Goal: Transaction & Acquisition: Subscribe to service/newsletter

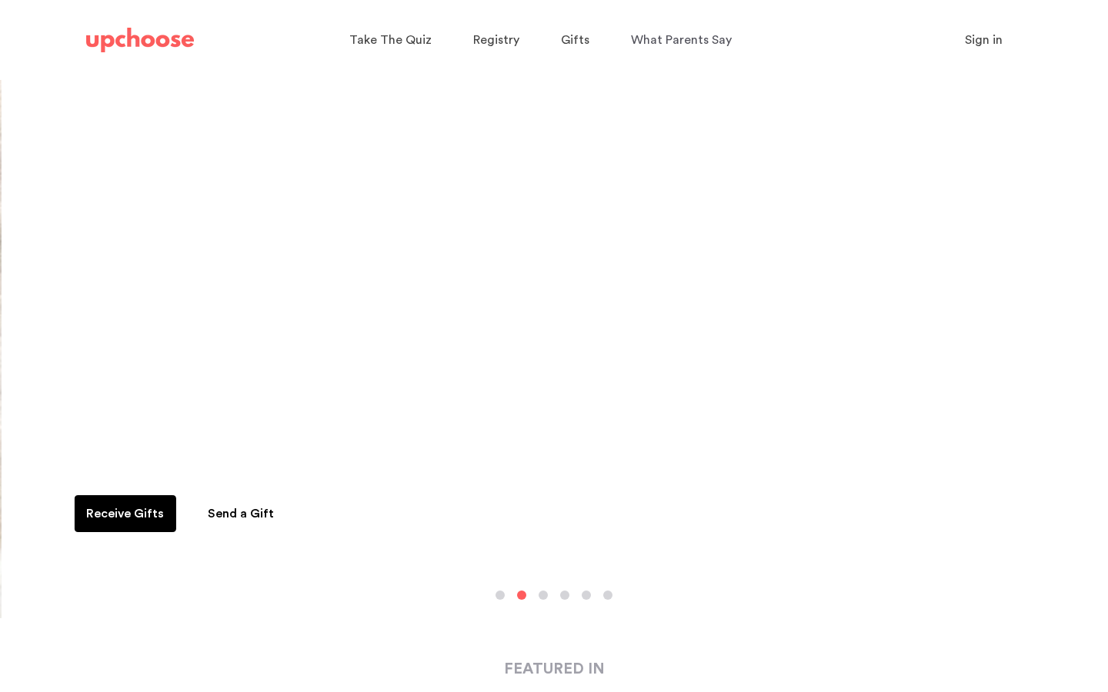
click at [984, 40] on span "Sign in" at bounding box center [984, 40] width 38 height 12
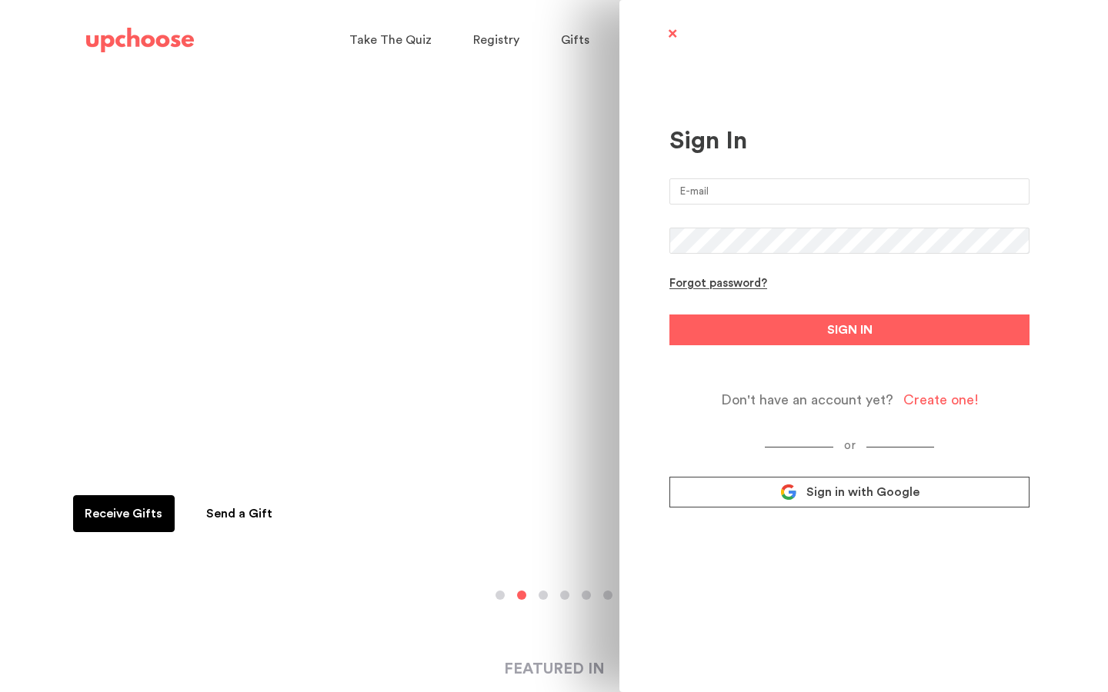
click at [826, 186] on input "email" at bounding box center [849, 192] width 360 height 26
click at [866, 494] on link "Sign in with Google" at bounding box center [849, 492] width 360 height 31
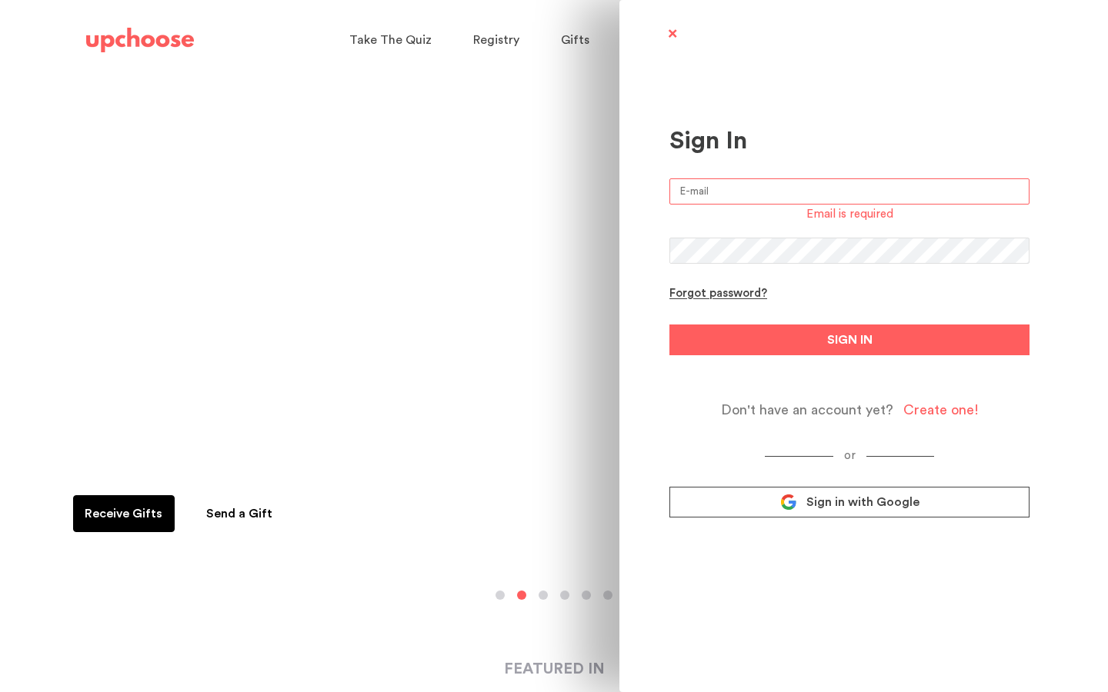
click at [866, 507] on span "Sign in with Google" at bounding box center [862, 502] width 113 height 15
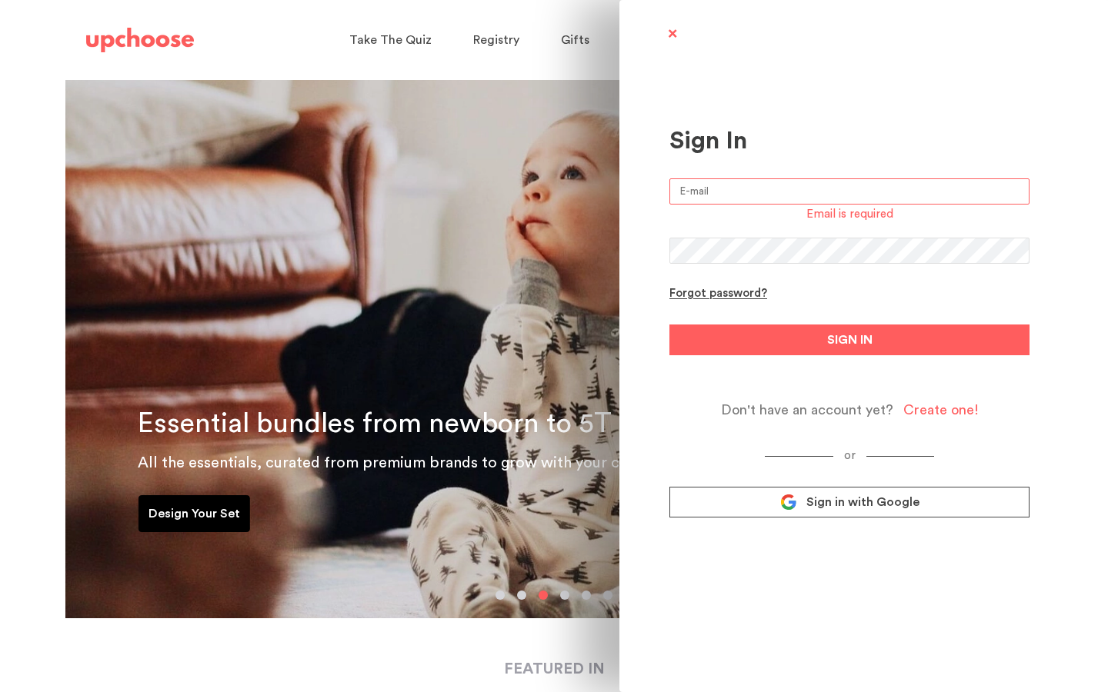
click at [831, 512] on link "Sign in with Google" at bounding box center [849, 502] width 360 height 31
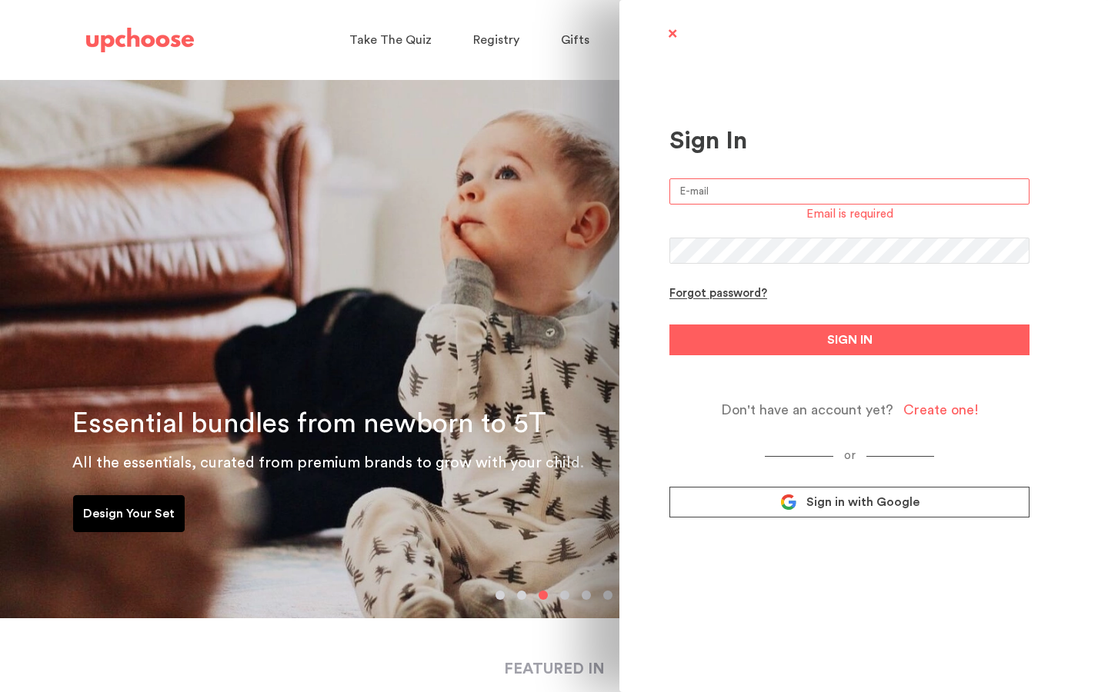
click at [761, 212] on div "Email is required" at bounding box center [849, 217] width 360 height 18
click at [772, 183] on input "email" at bounding box center [849, 192] width 360 height 26
type input "isabelle.mt@gmail.com"
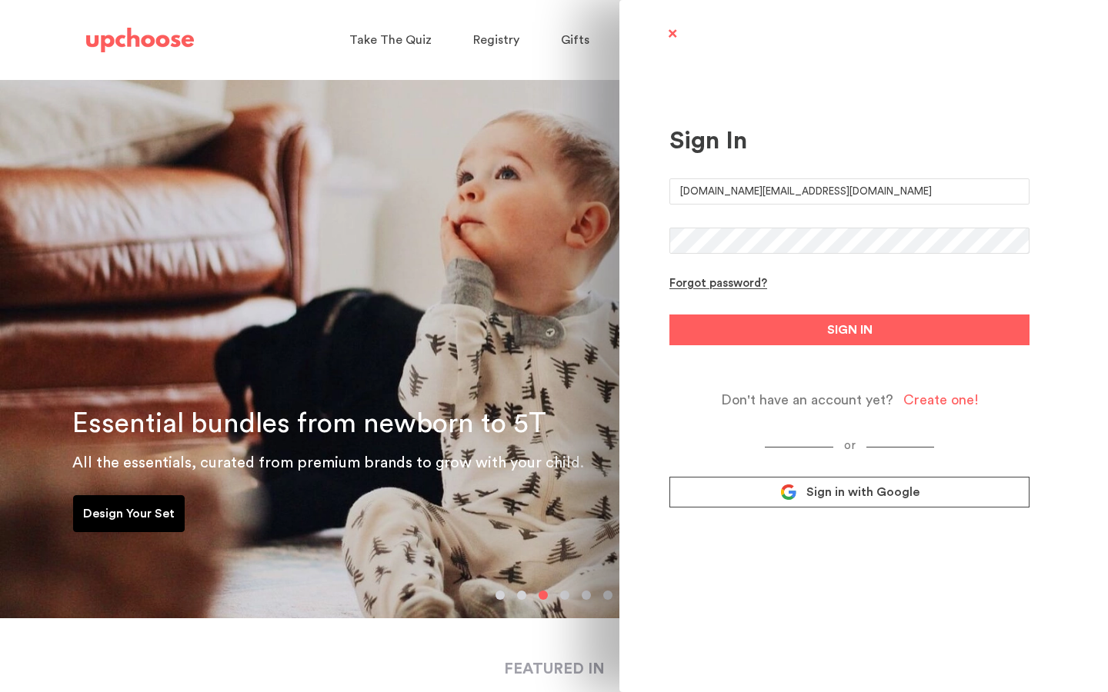
click at [836, 496] on span "Sign in with Google" at bounding box center [862, 492] width 113 height 15
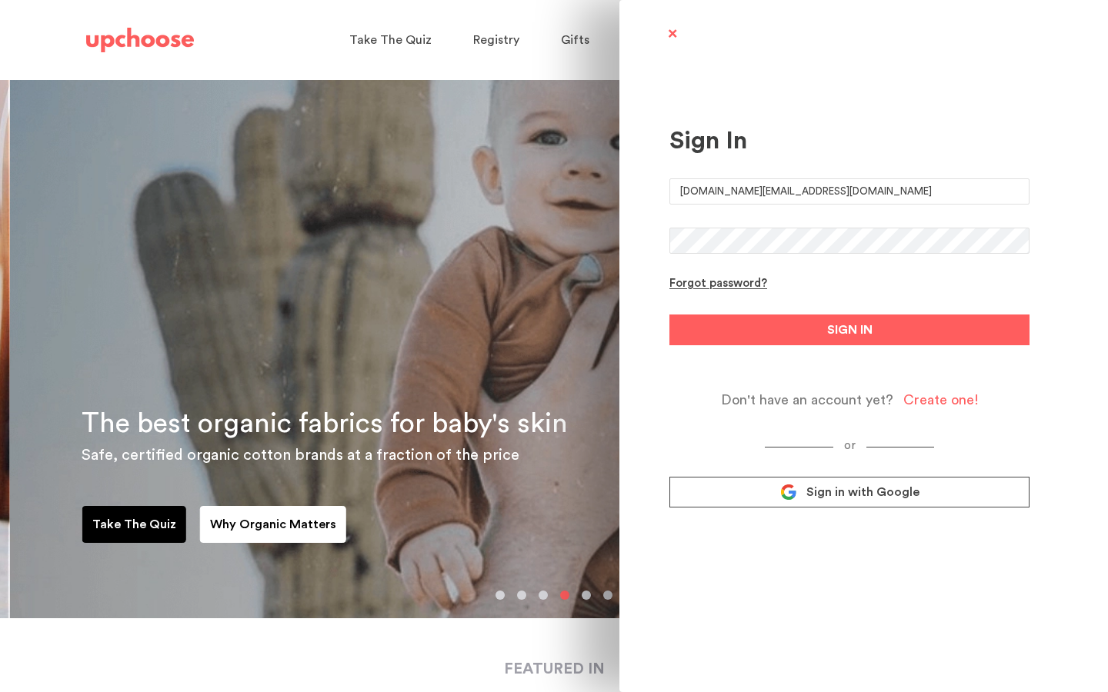
click at [836, 496] on span "Sign in with Google" at bounding box center [862, 492] width 113 height 15
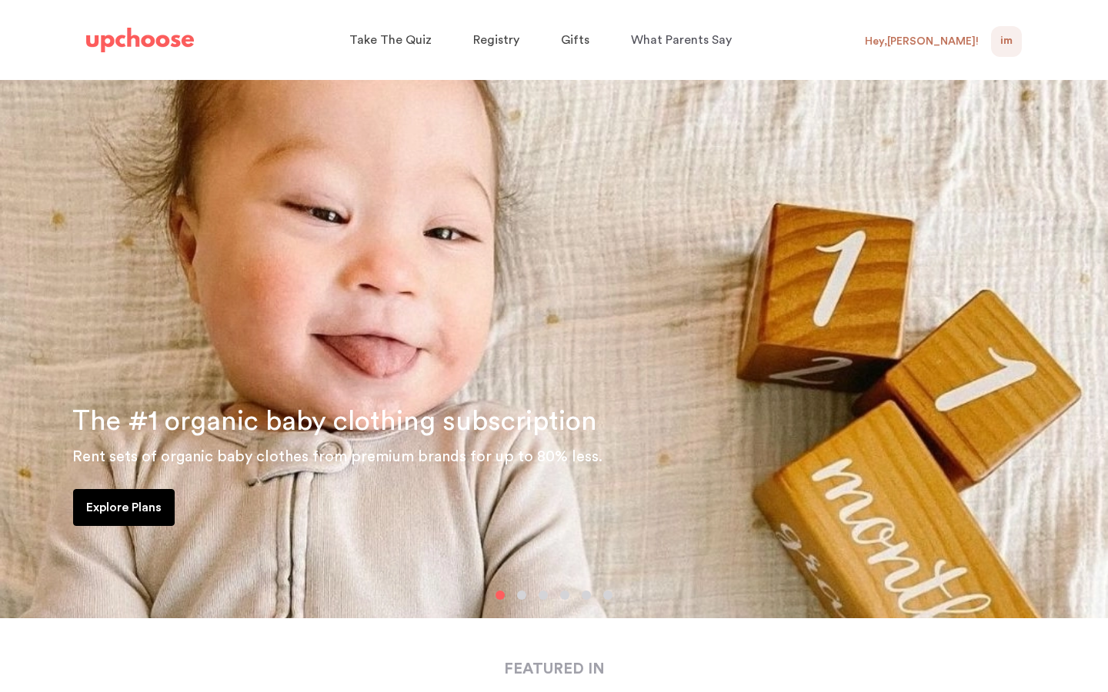
click at [930, 44] on div "Hey, Isabelle !" at bounding box center [922, 42] width 114 height 14
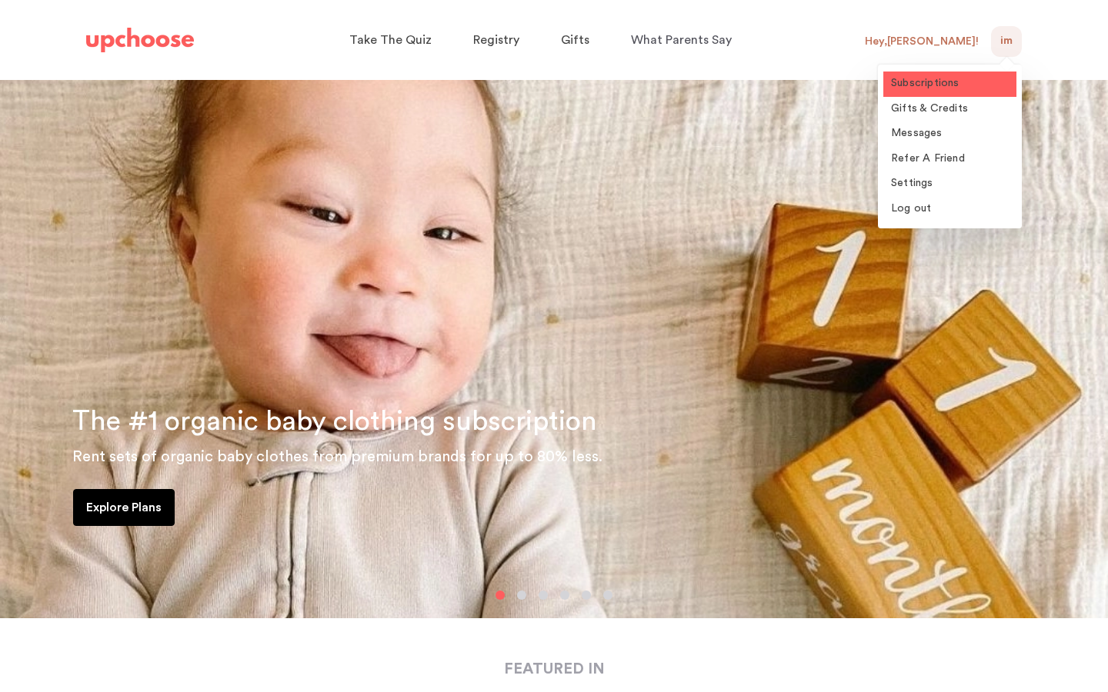
click at [966, 80] on link "Subscriptions" at bounding box center [949, 84] width 133 height 25
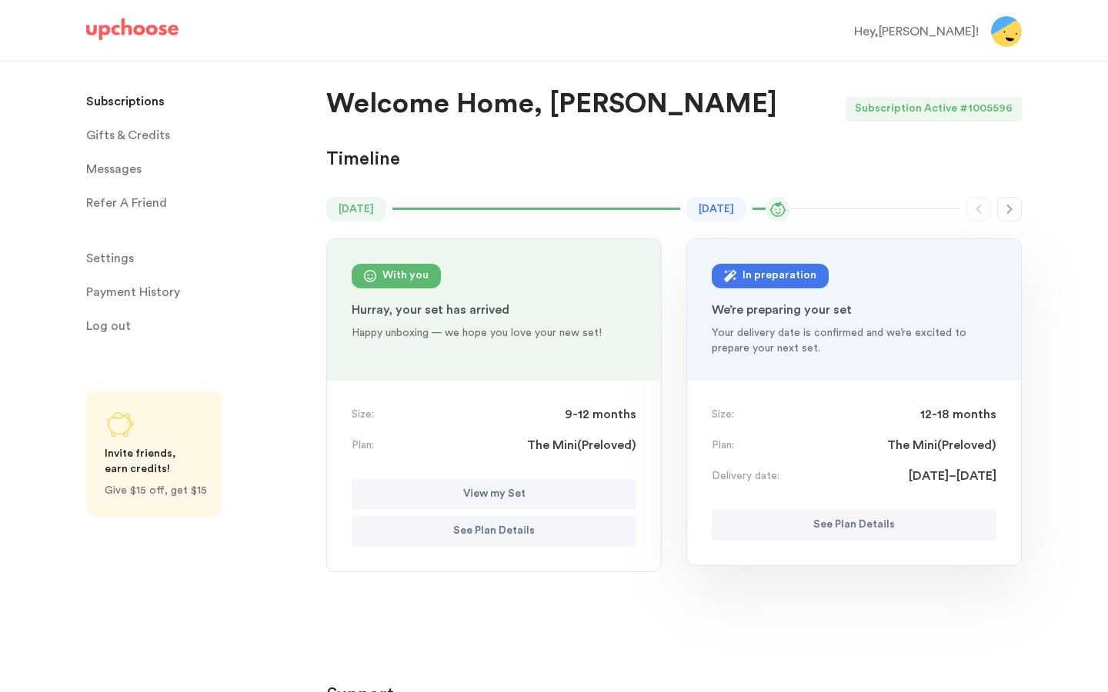
click at [522, 496] on p "View my Set" at bounding box center [494, 495] width 62 height 18
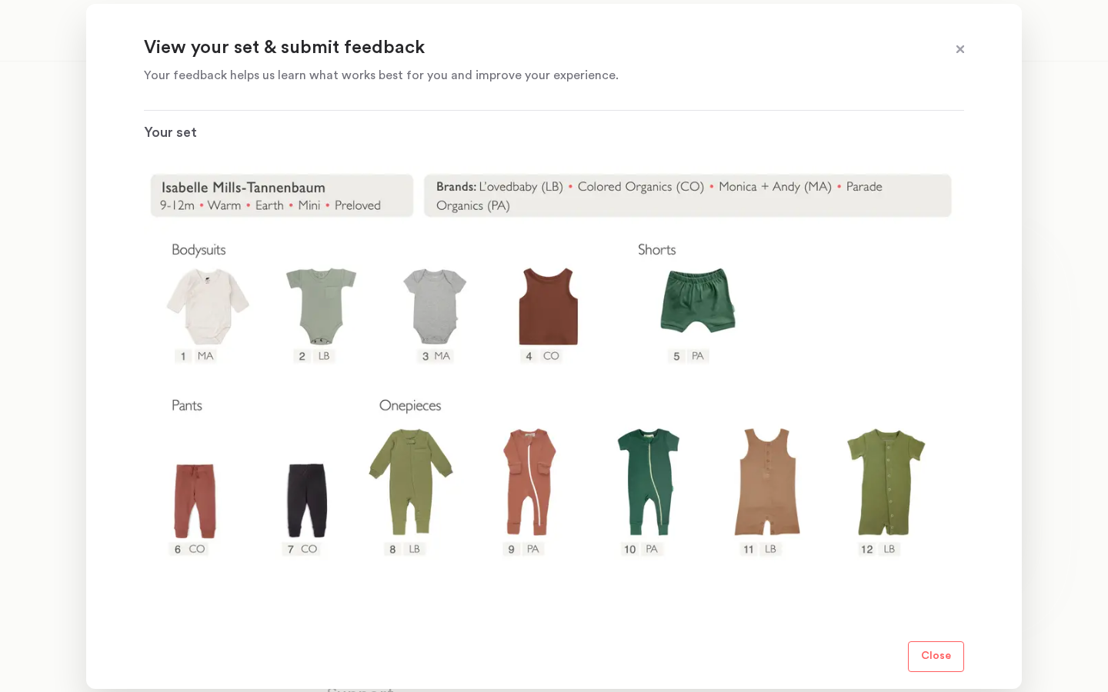
scroll to position [172, 0]
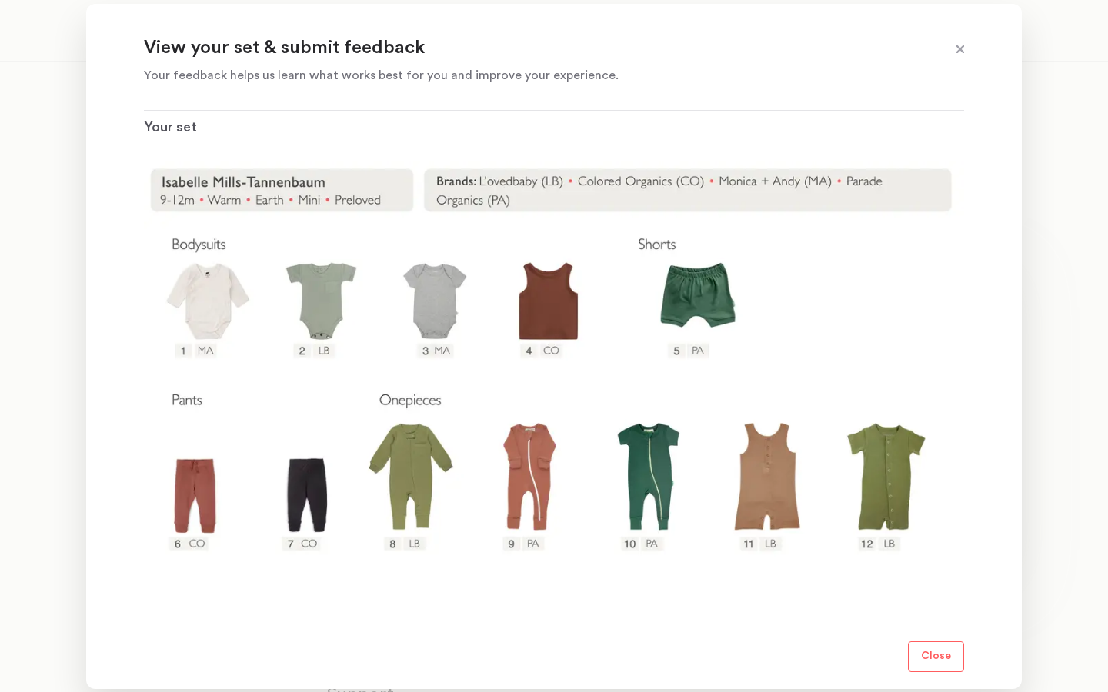
click at [1043, 684] on div at bounding box center [554, 346] width 1108 height 692
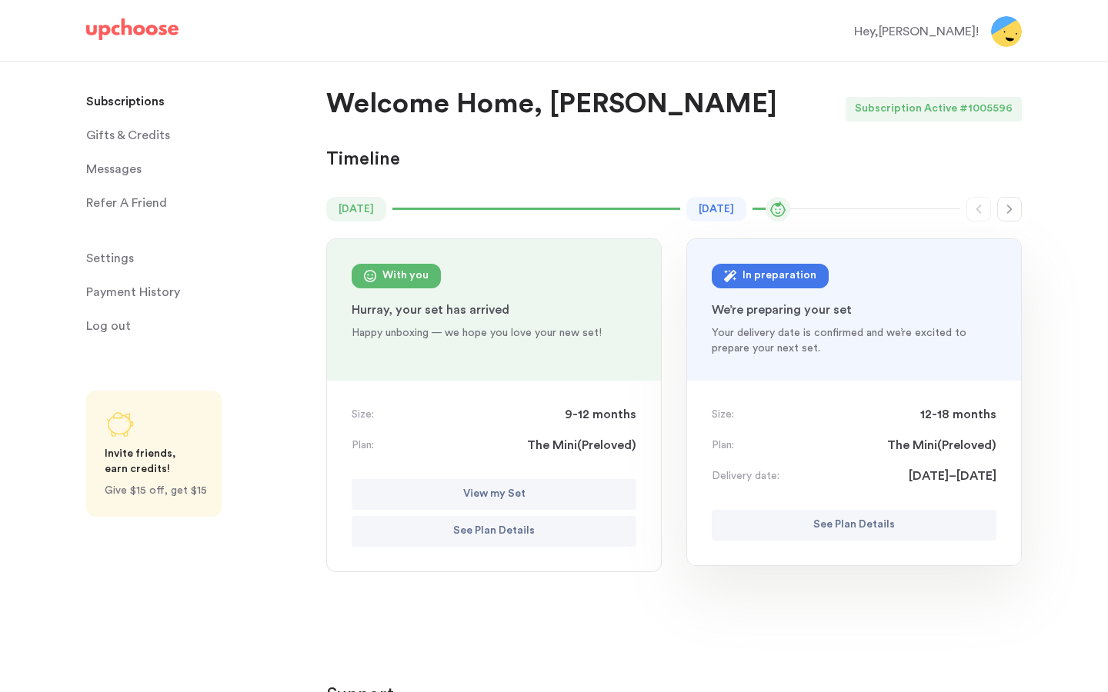
click at [857, 532] on p "See Plan Details" at bounding box center [854, 525] width 82 height 18
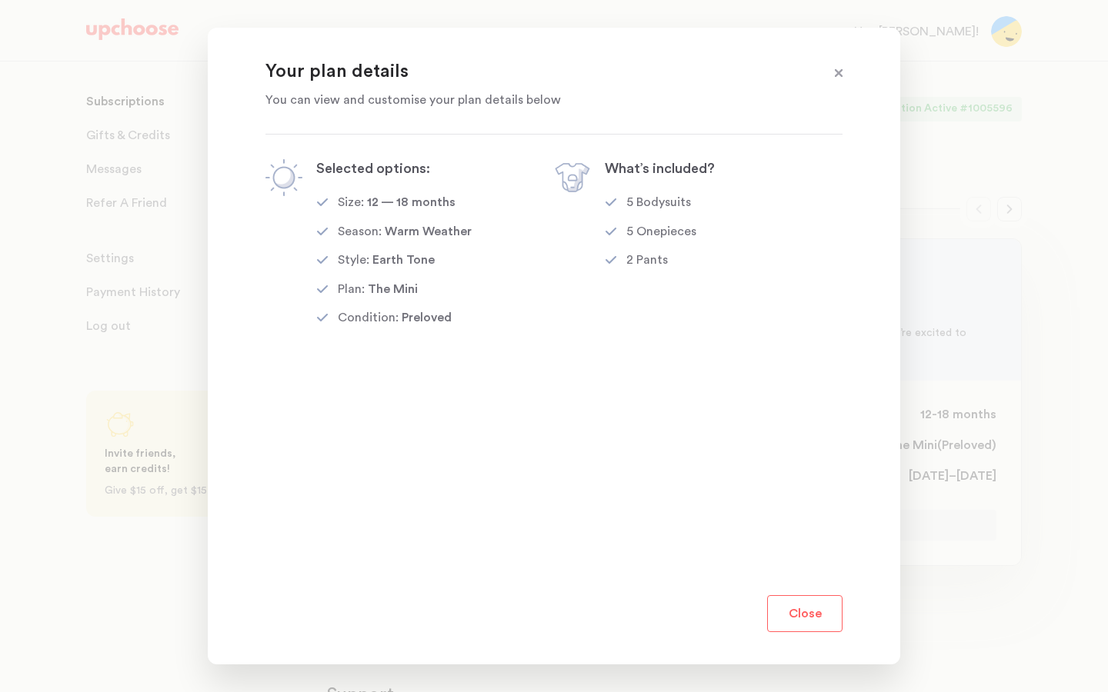
click at [793, 618] on button "Close" at bounding box center [804, 614] width 75 height 37
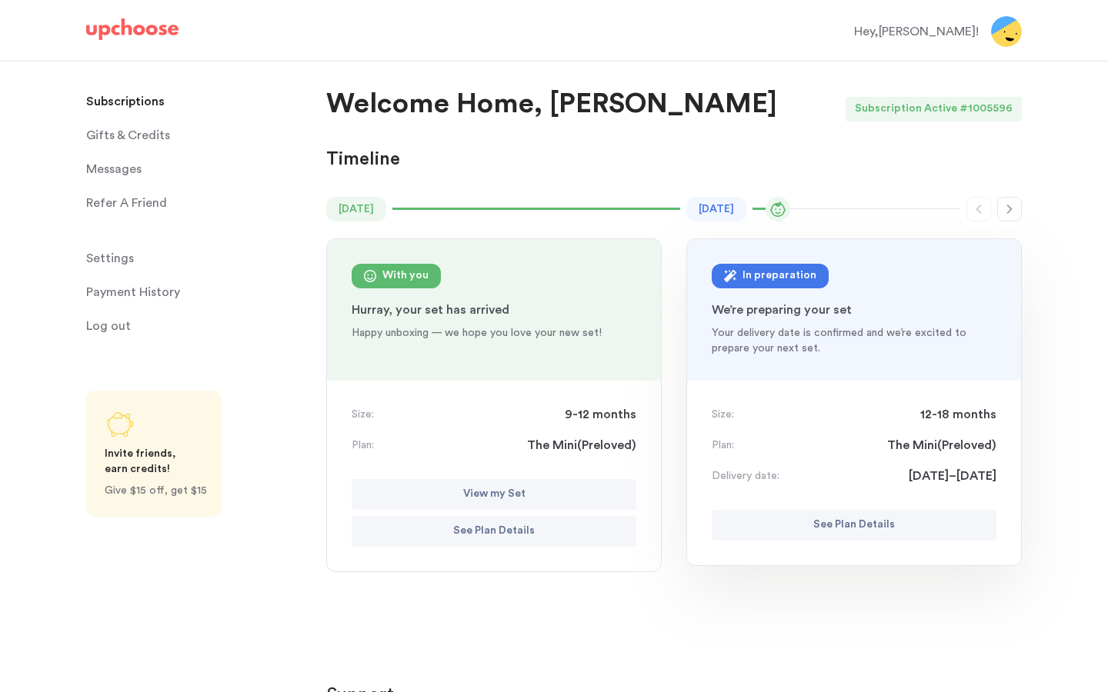
click at [856, 521] on p "See Plan Details" at bounding box center [854, 525] width 82 height 18
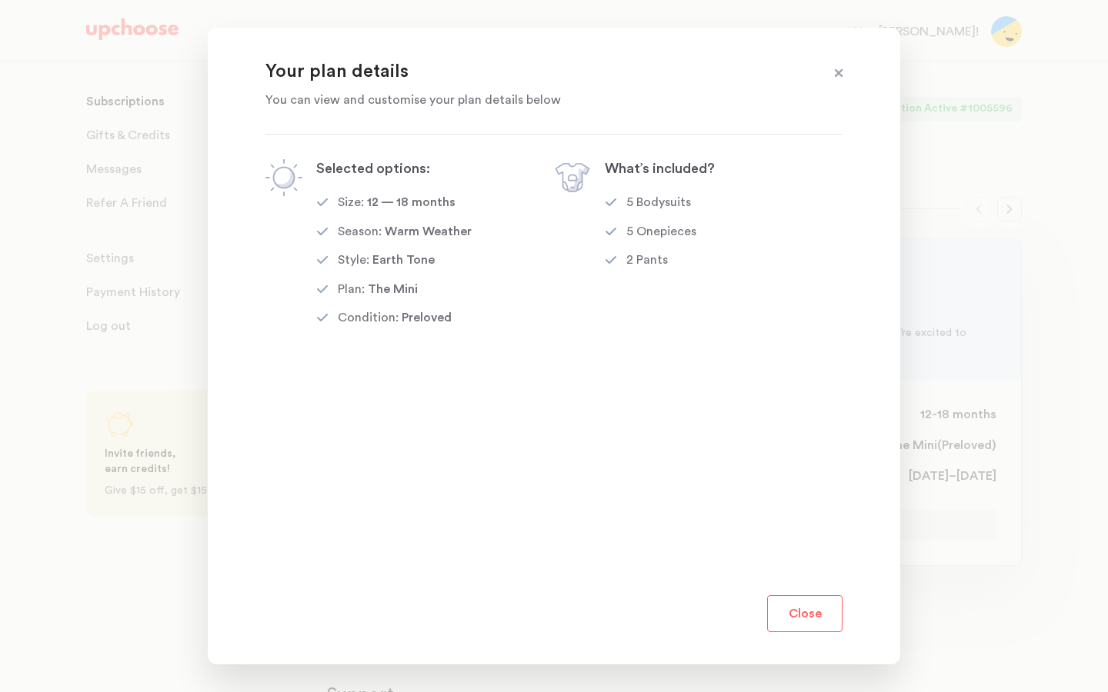
click at [783, 615] on button "Close" at bounding box center [804, 614] width 75 height 37
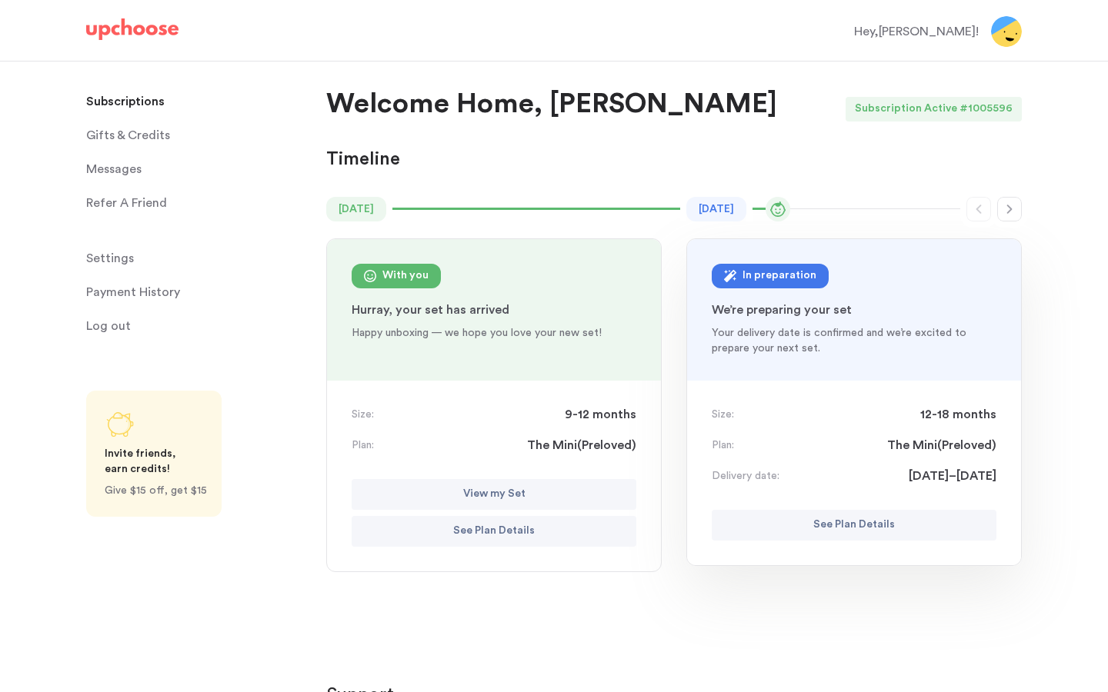
click at [963, 30] on div "Hey, Isabelle !" at bounding box center [916, 31] width 125 height 18
click at [1028, 32] on div "Hey, Isabelle !" at bounding box center [554, 31] width 973 height 58
click at [1007, 32] on img at bounding box center [1006, 31] width 31 height 31
click at [145, 25] on img at bounding box center [132, 29] width 92 height 22
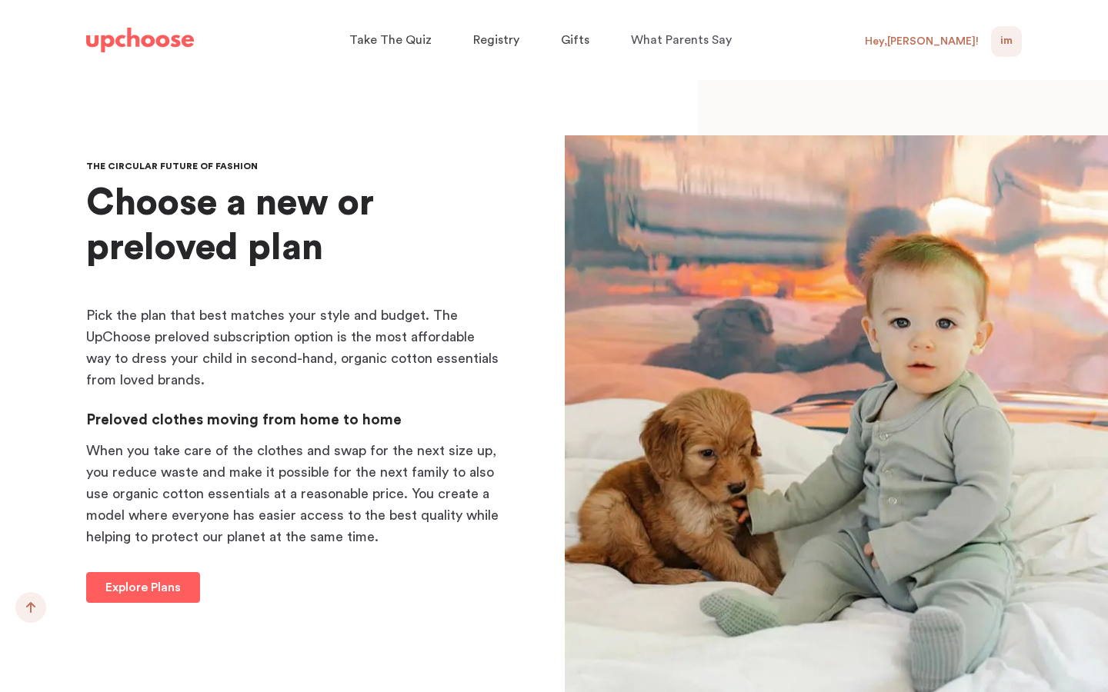
scroll to position [15960, 0]
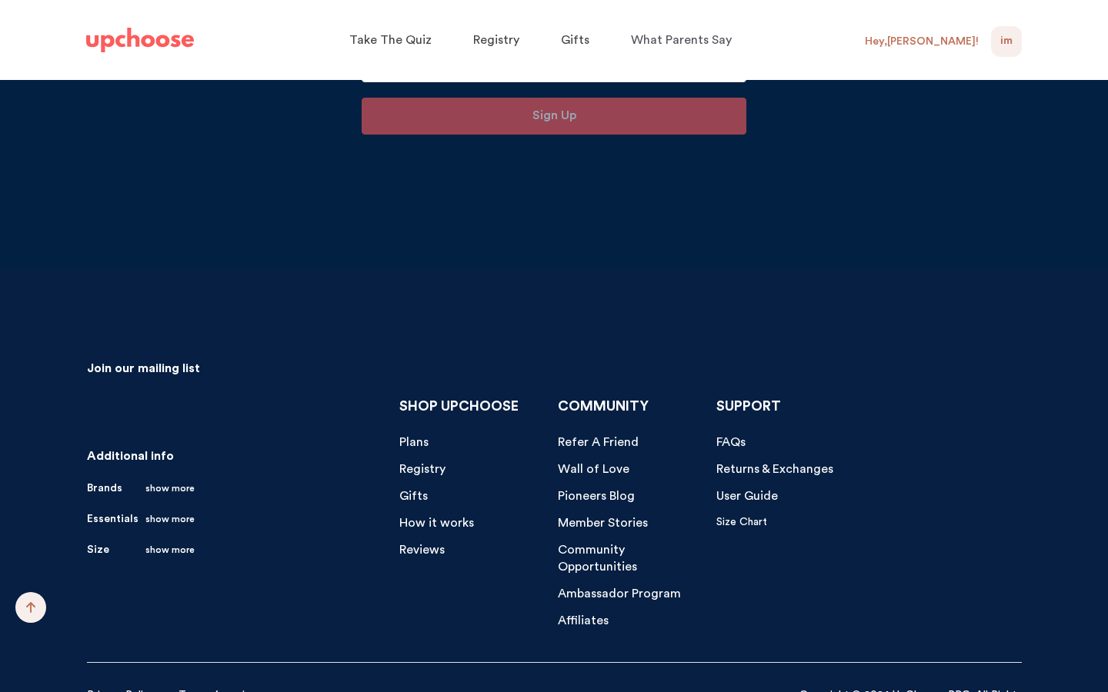
click at [729, 436] on span "FAQs" at bounding box center [730, 442] width 29 height 12
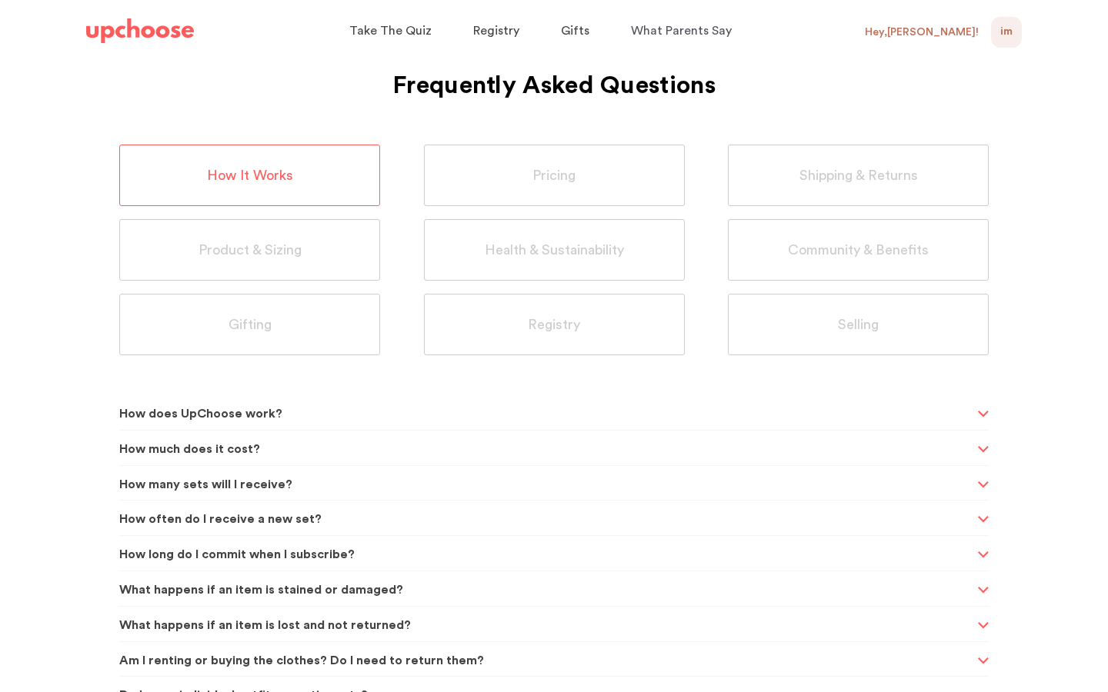
scroll to position [50, 0]
click at [373, 586] on span "What happens if an item is stained or damaged?" at bounding box center [546, 589] width 854 height 38
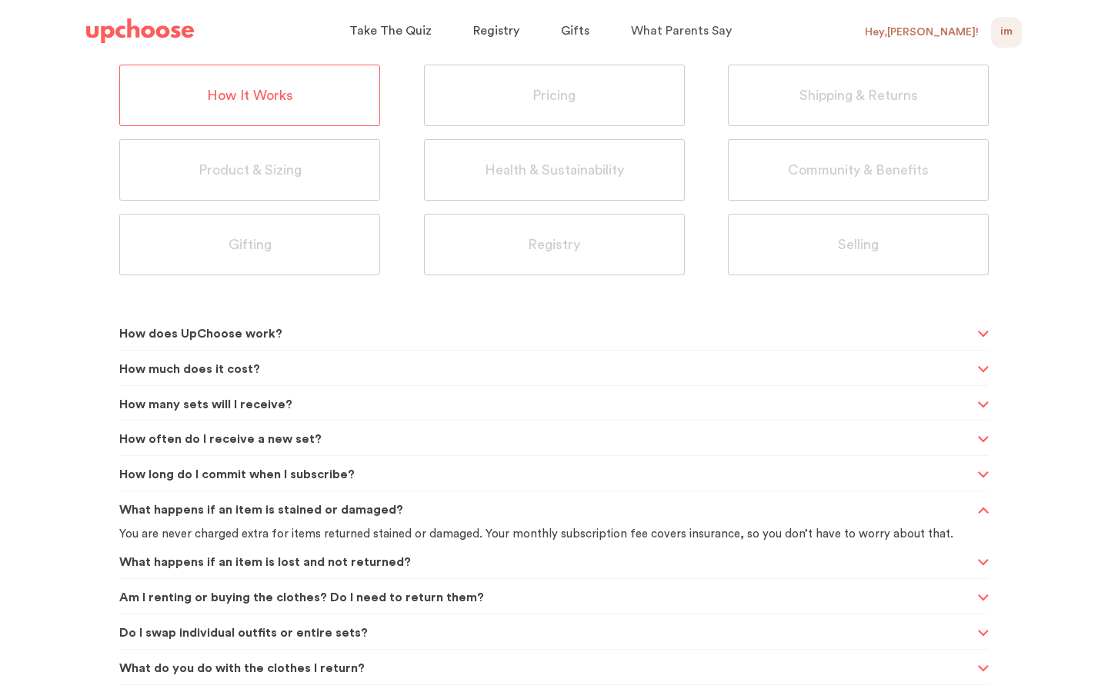
scroll to position [133, 0]
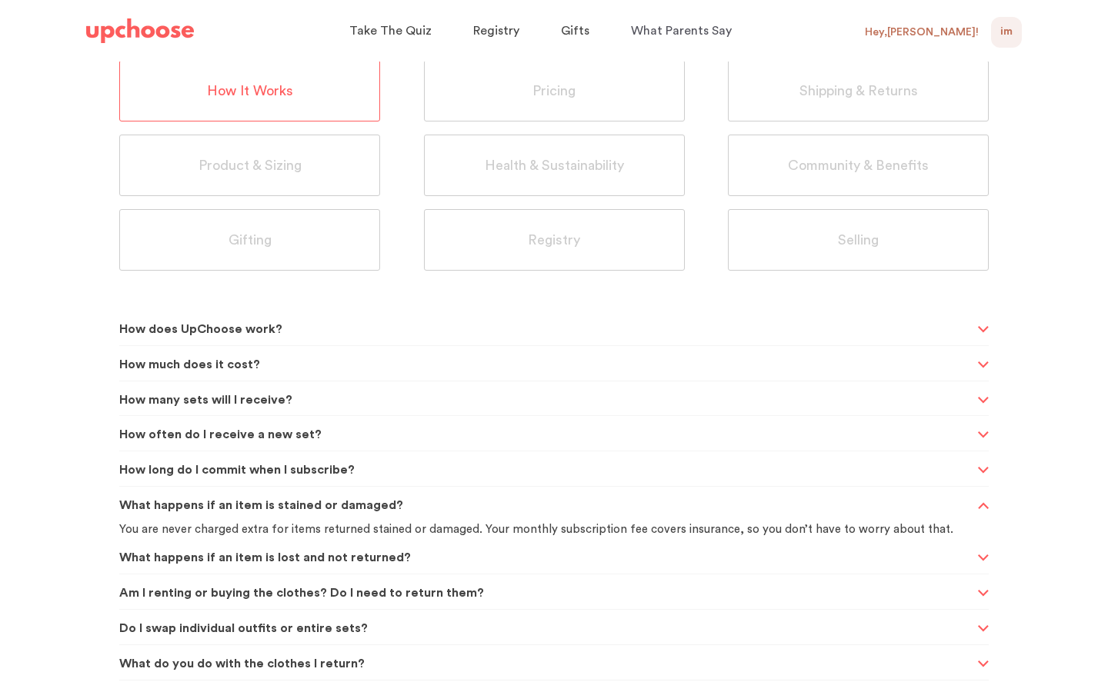
click at [390, 560] on span "What happens if an item is lost and not returned?" at bounding box center [546, 558] width 854 height 38
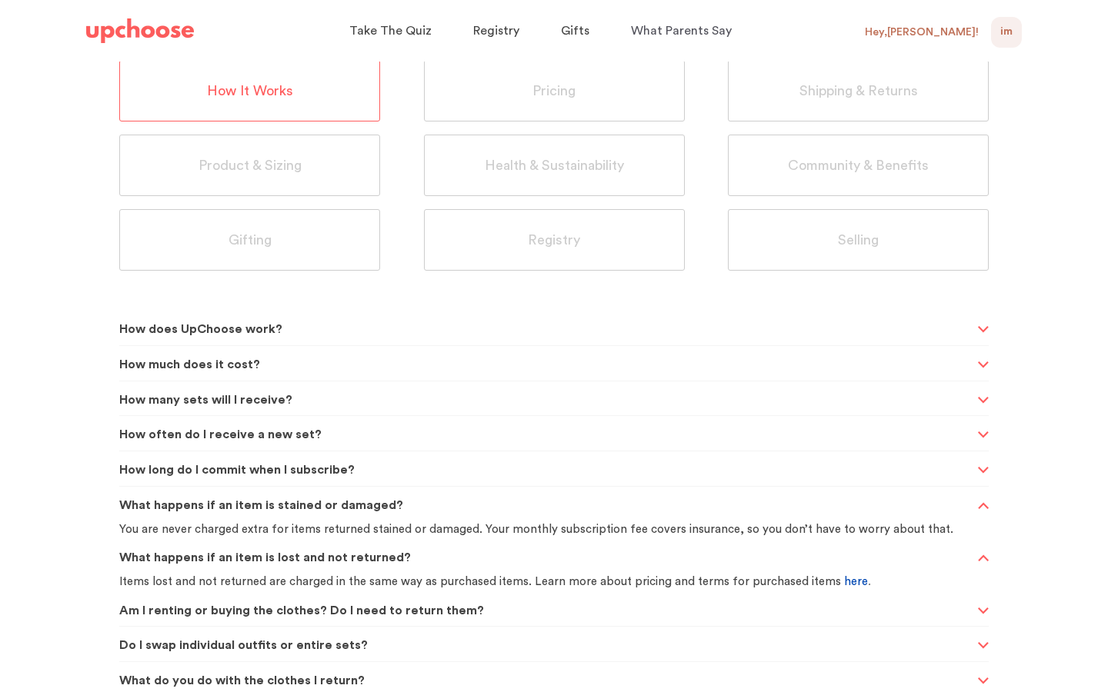
click at [844, 580] on link "here" at bounding box center [856, 582] width 24 height 12
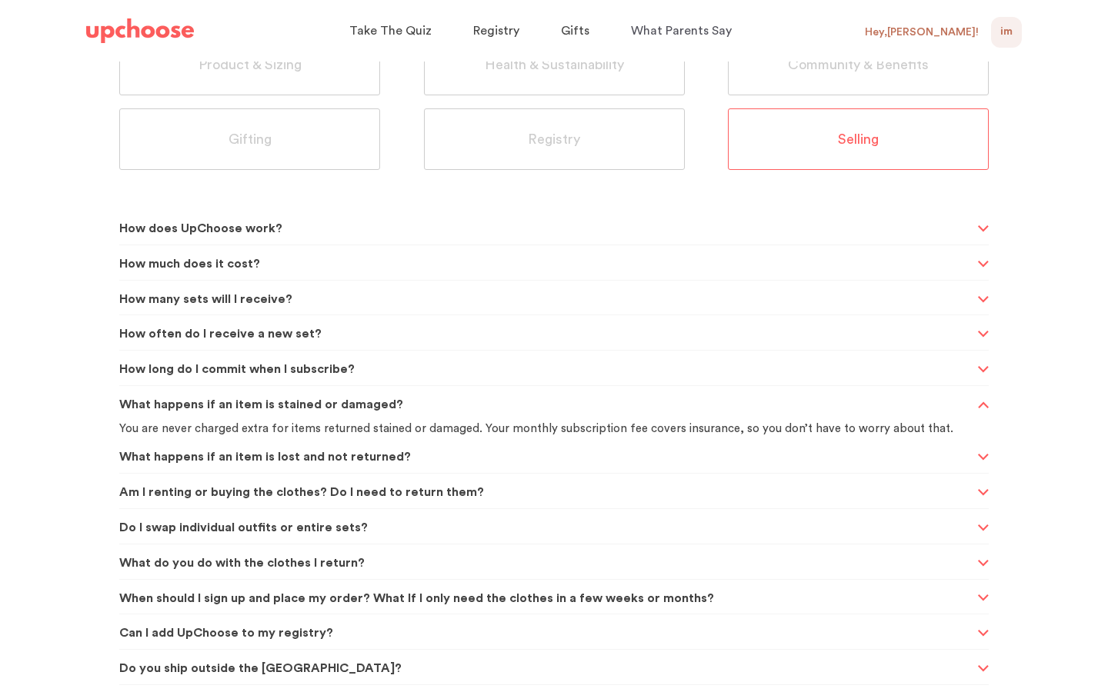
scroll to position [0, 0]
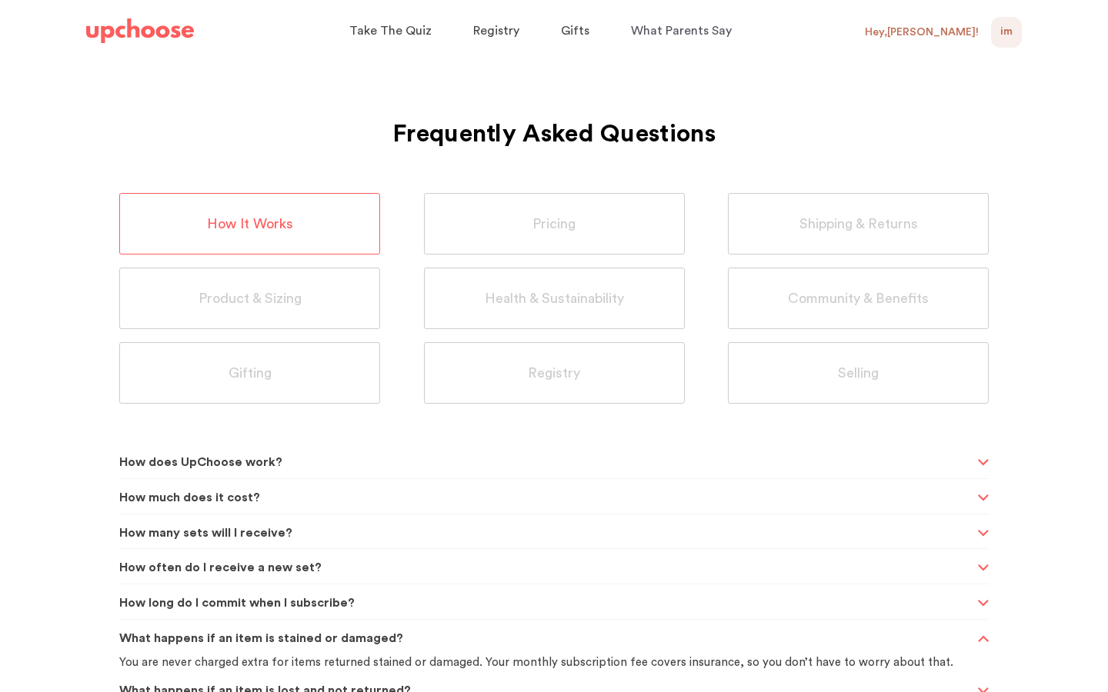
click at [1006, 34] on span "IM" at bounding box center [1006, 32] width 12 height 18
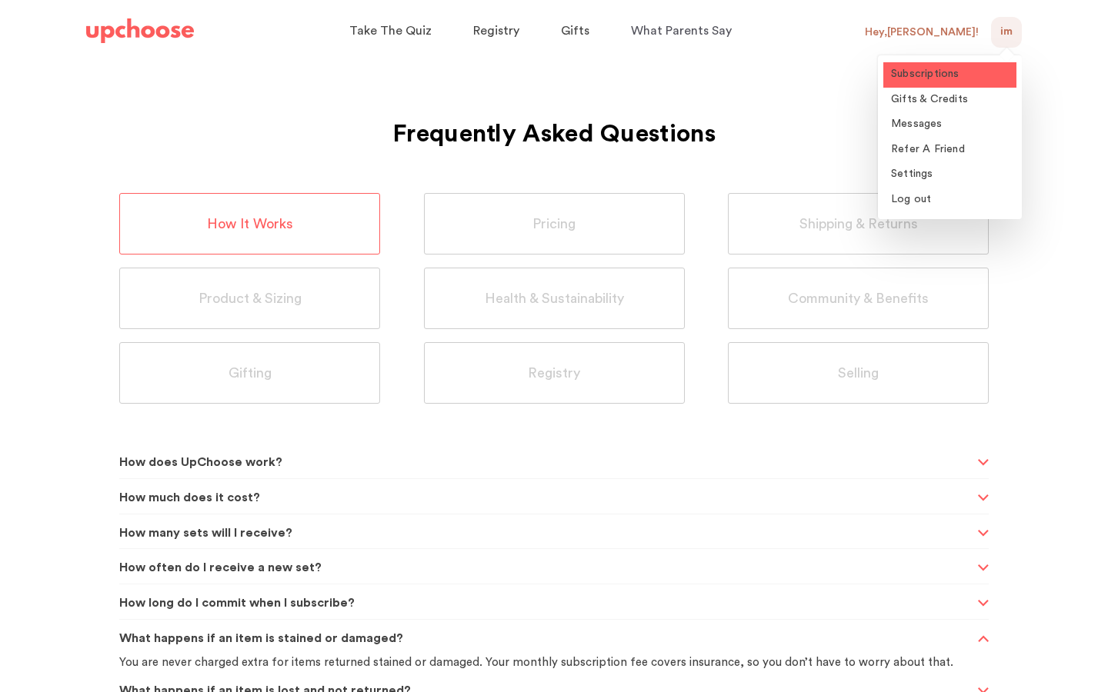
click at [939, 79] on span "Subscriptions" at bounding box center [925, 73] width 68 height 11
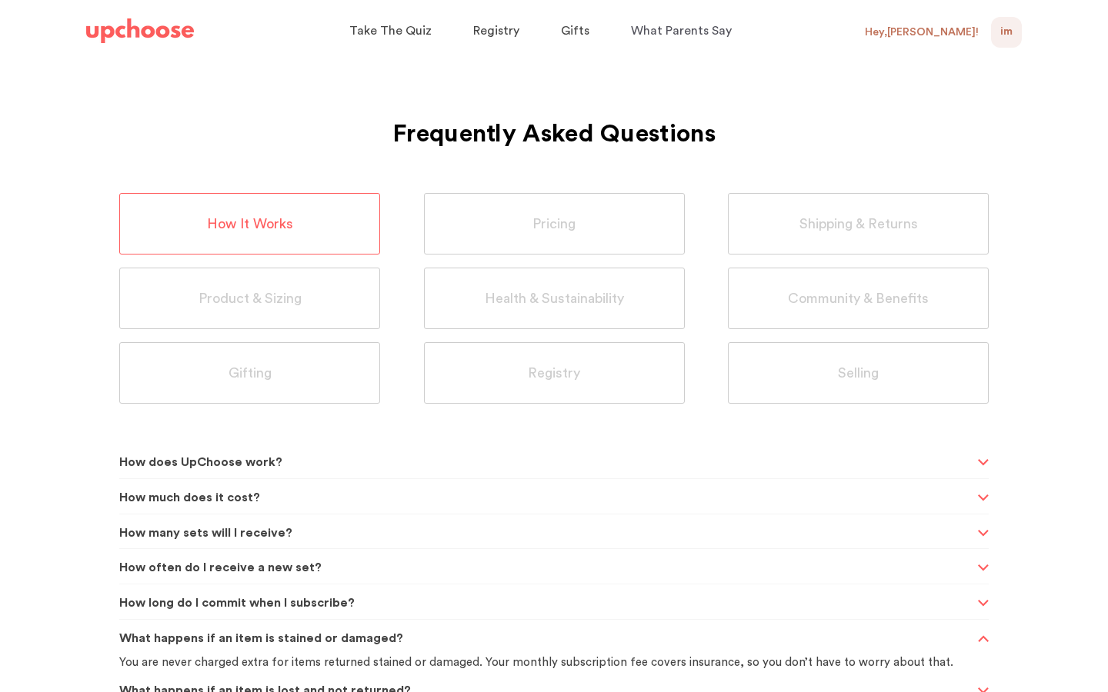
click at [999, 38] on div "IM 0" at bounding box center [1006, 32] width 31 height 31
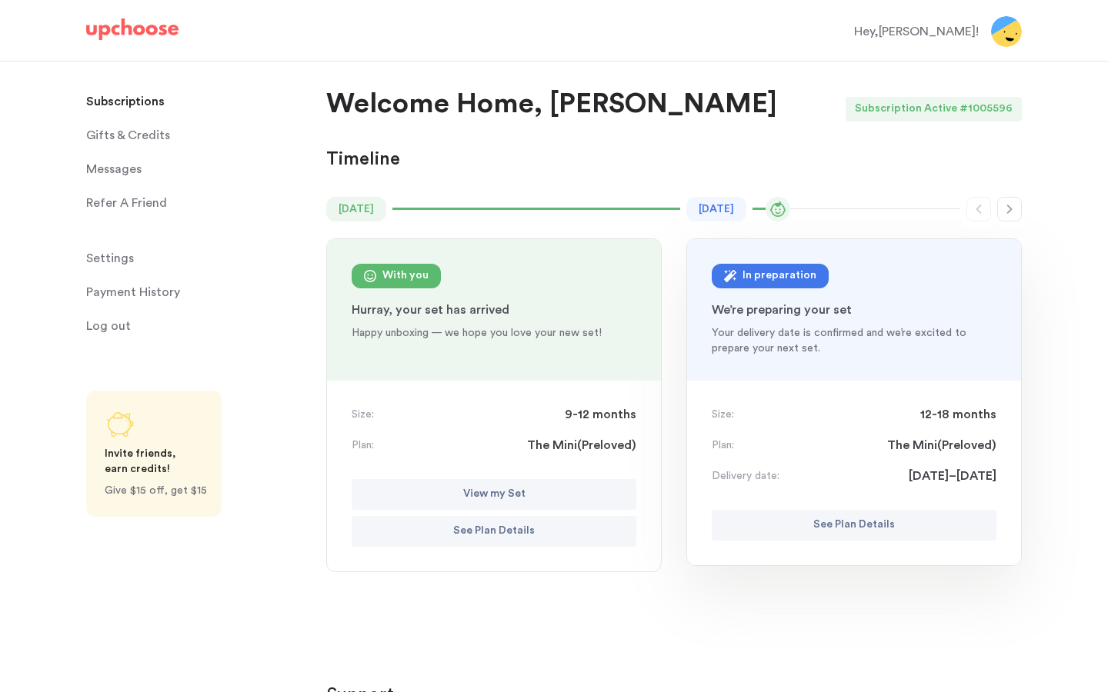
click at [473, 530] on p "See Plan Details" at bounding box center [494, 531] width 82 height 18
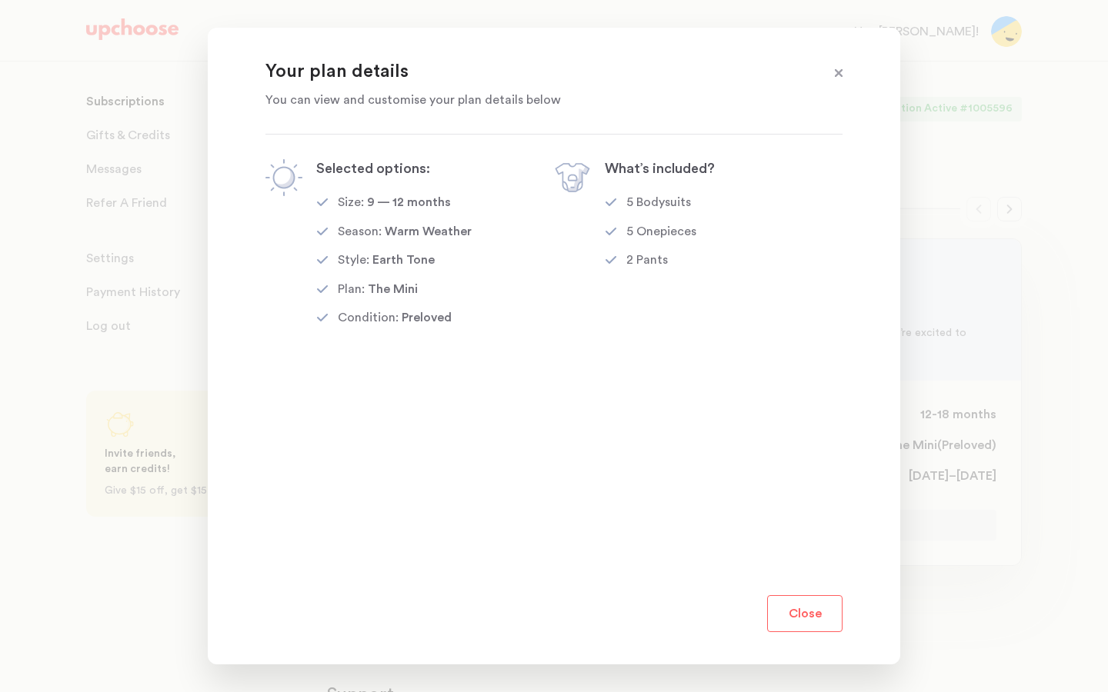
click at [791, 602] on button "Close" at bounding box center [804, 614] width 75 height 37
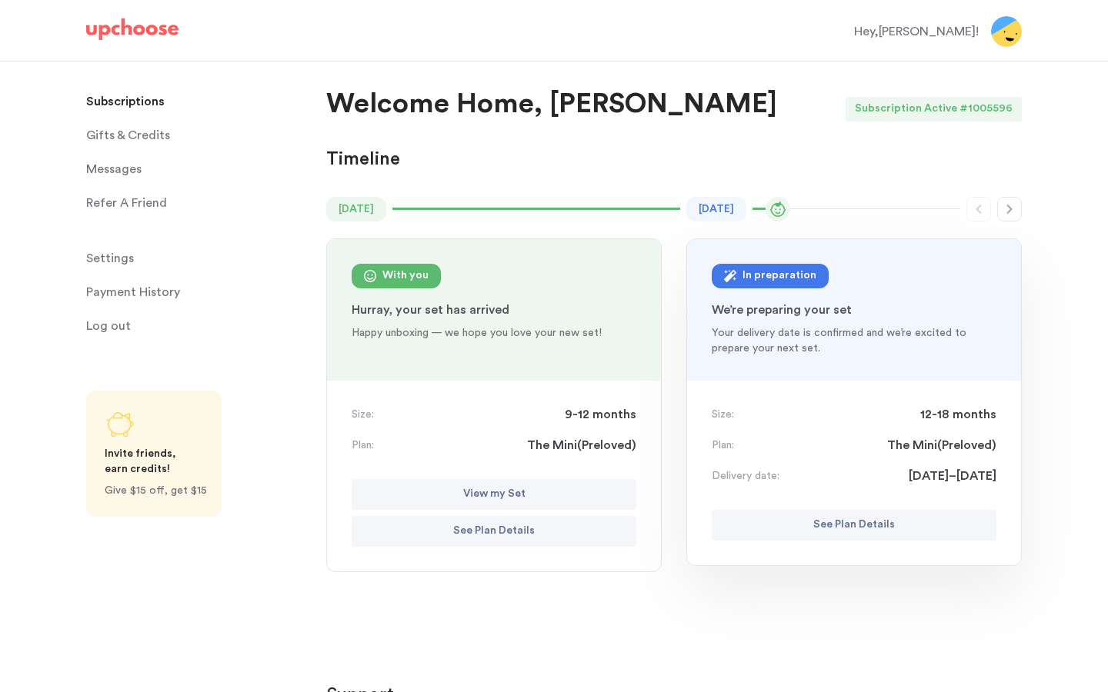
click at [476, 497] on p "View my Set" at bounding box center [494, 495] width 62 height 18
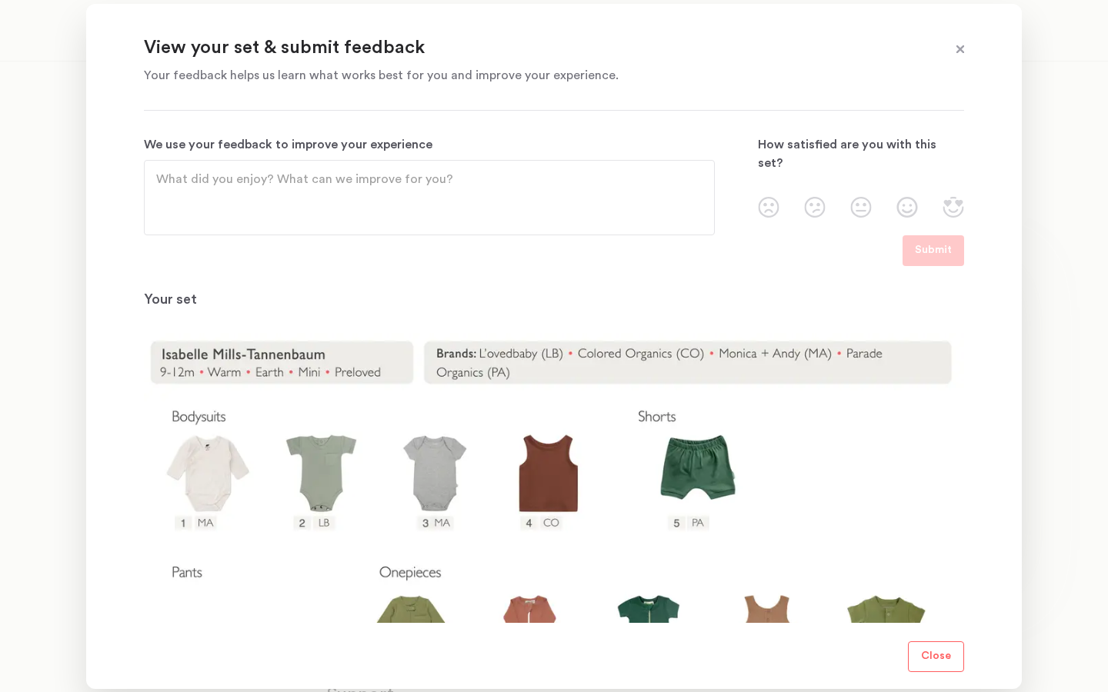
click at [958, 197] on img at bounding box center [954, 207] width 22 height 21
click at [0, 0] on input "radio" at bounding box center [0, 0] width 0 height 0
click at [918, 243] on p "Submit" at bounding box center [933, 251] width 37 height 18
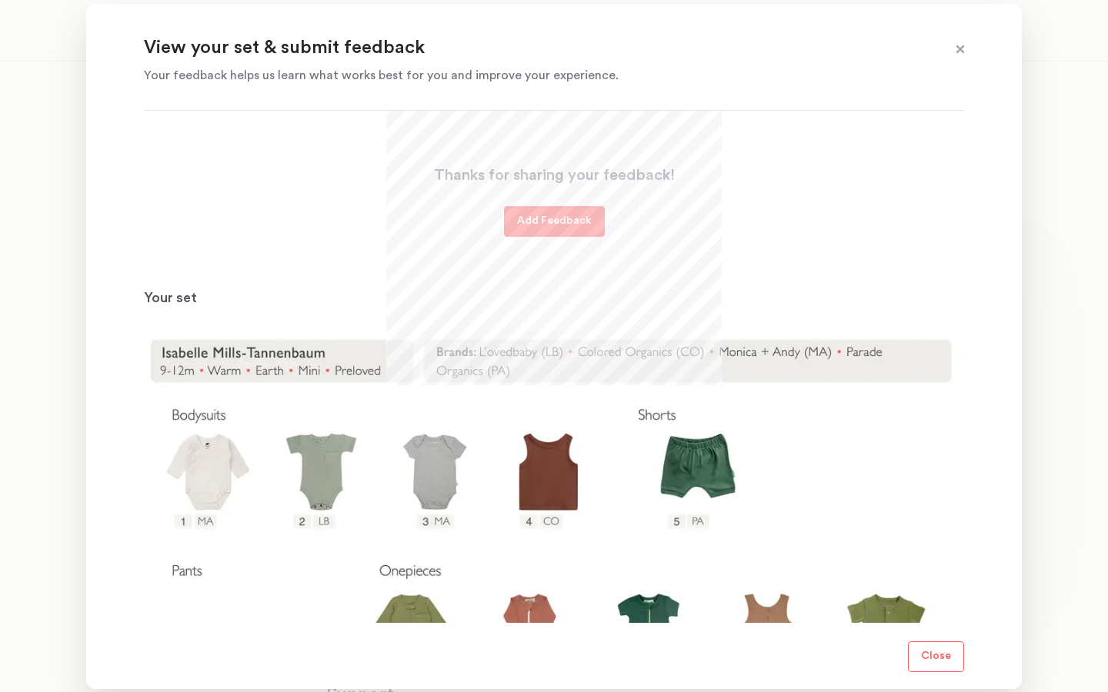
click at [964, 50] on span at bounding box center [960, 50] width 20 height 20
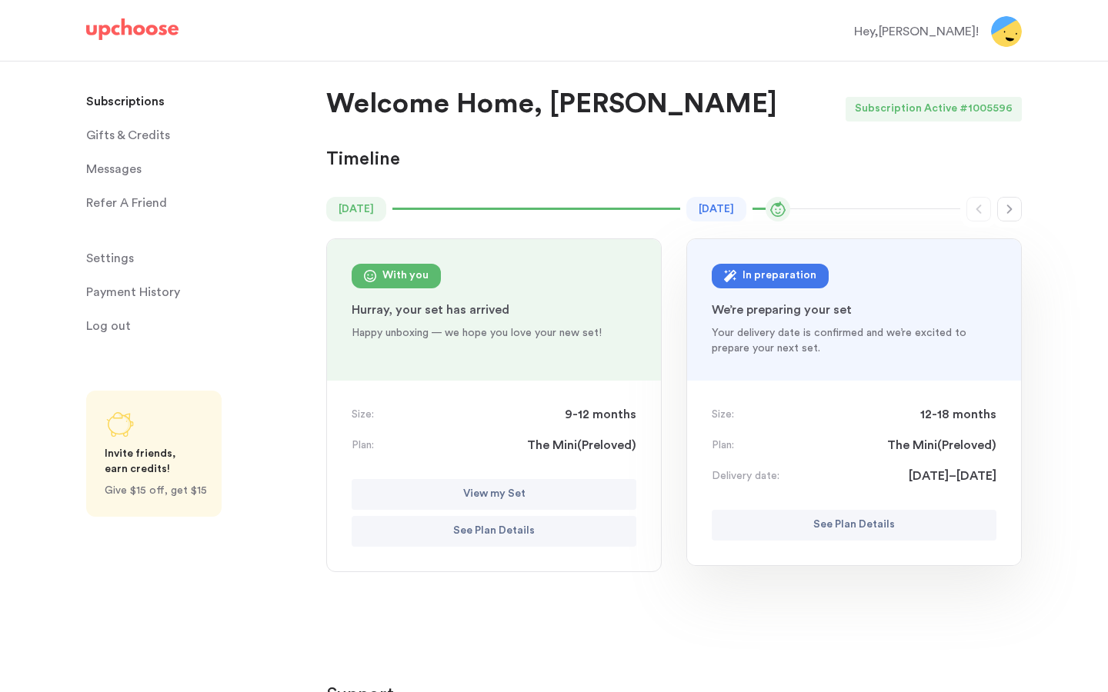
click at [830, 525] on p "See Plan Details" at bounding box center [854, 525] width 82 height 18
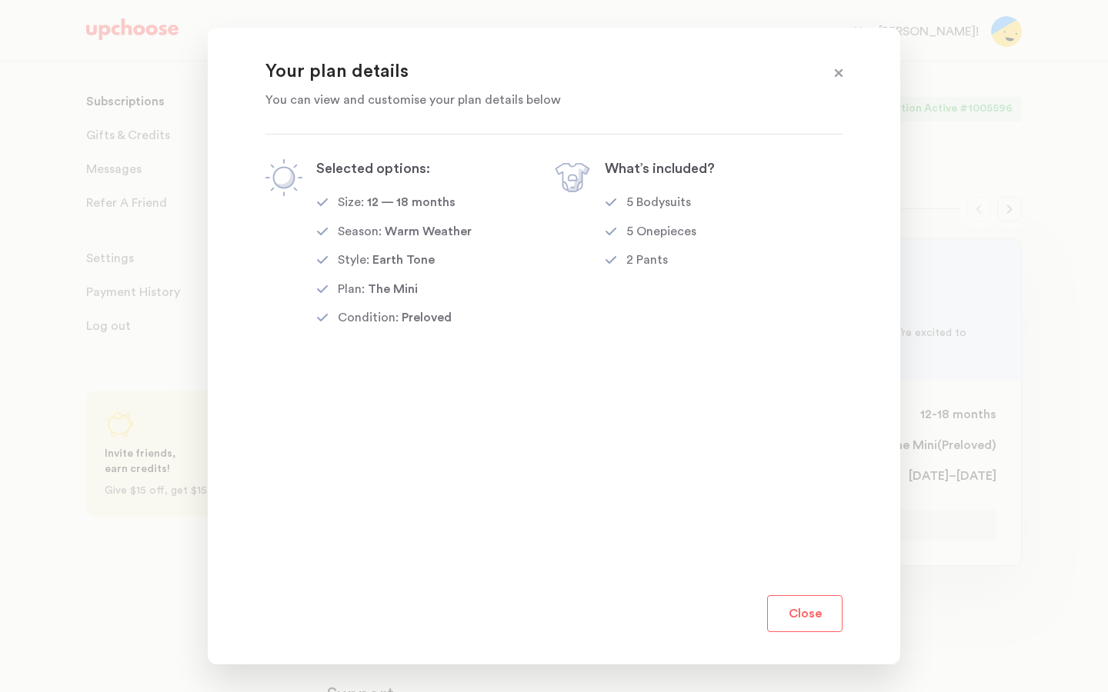
click at [797, 609] on button "Close" at bounding box center [804, 614] width 75 height 37
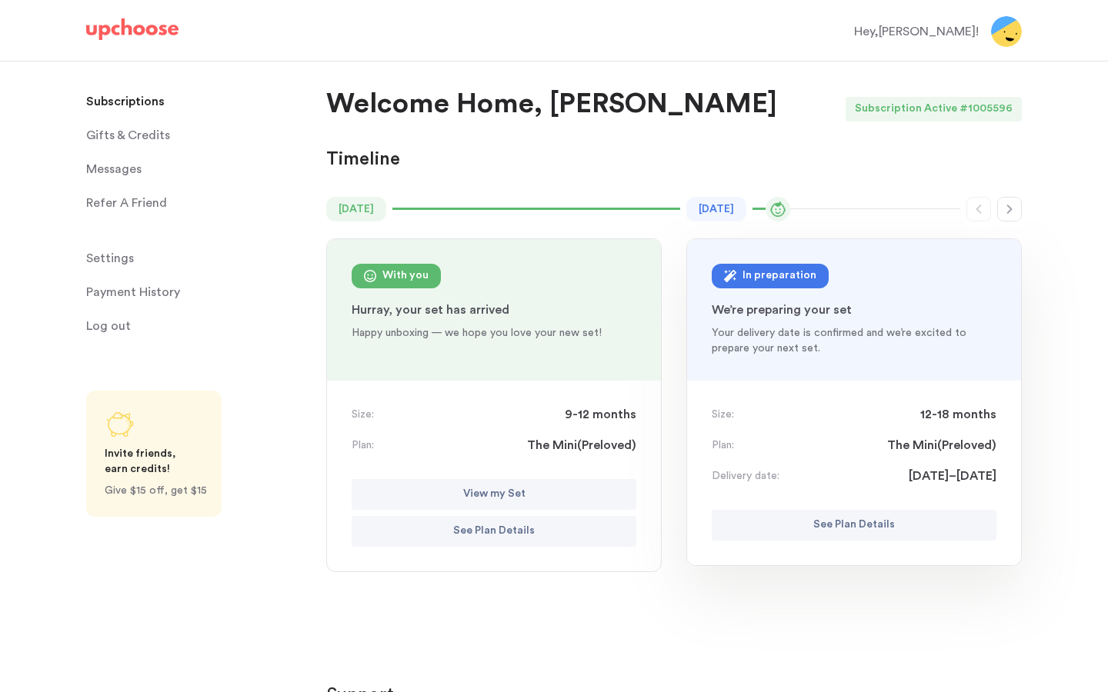
click at [155, 35] on img at bounding box center [132, 29] width 92 height 22
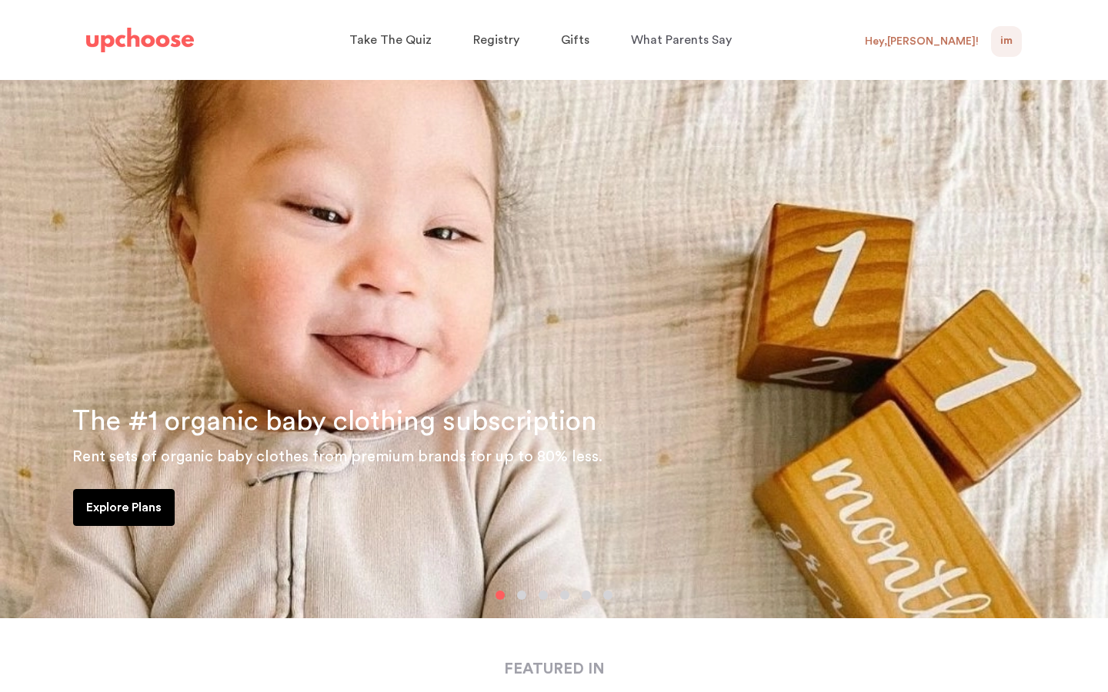
click at [117, 524] on link "Explore Plans" at bounding box center [124, 507] width 102 height 37
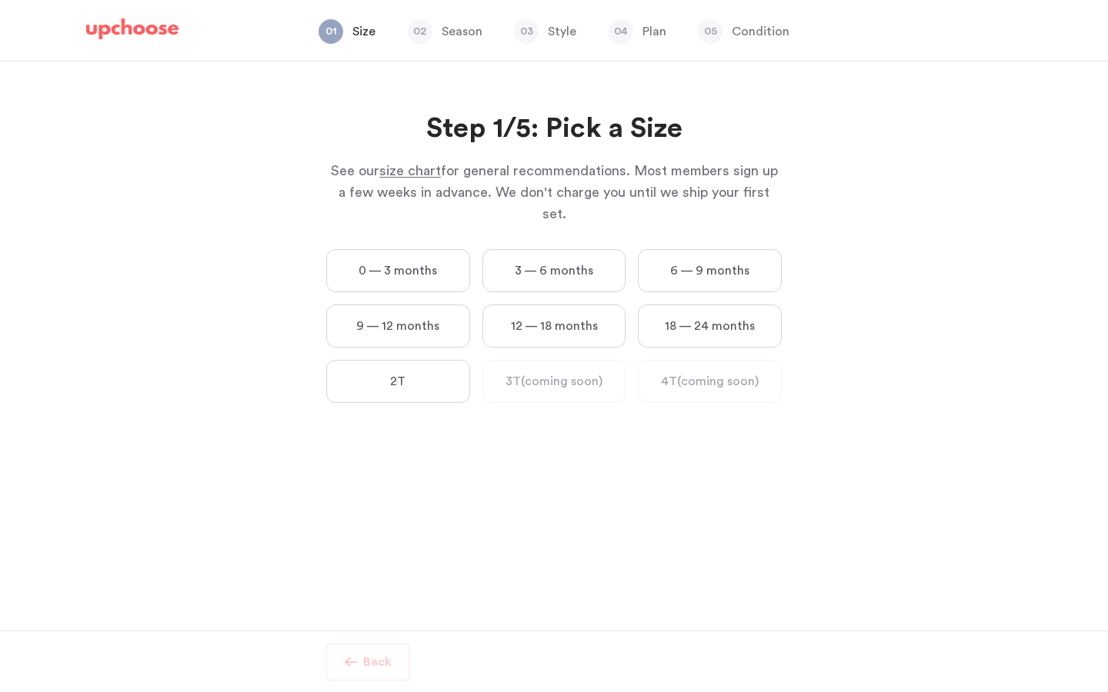
click at [525, 306] on label "12 — 18 months" at bounding box center [554, 326] width 144 height 43
click at [0, 0] on months "12 — 18 months" at bounding box center [0, 0] width 0 height 0
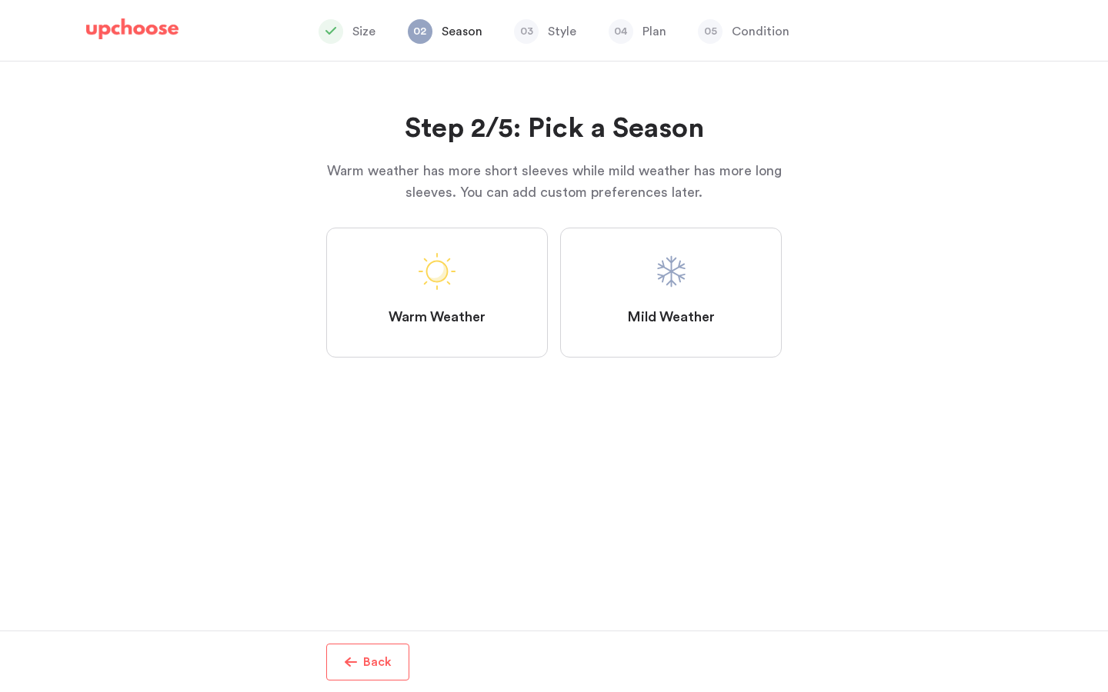
click at [637, 276] on label "Mild Weather" at bounding box center [671, 293] width 222 height 130
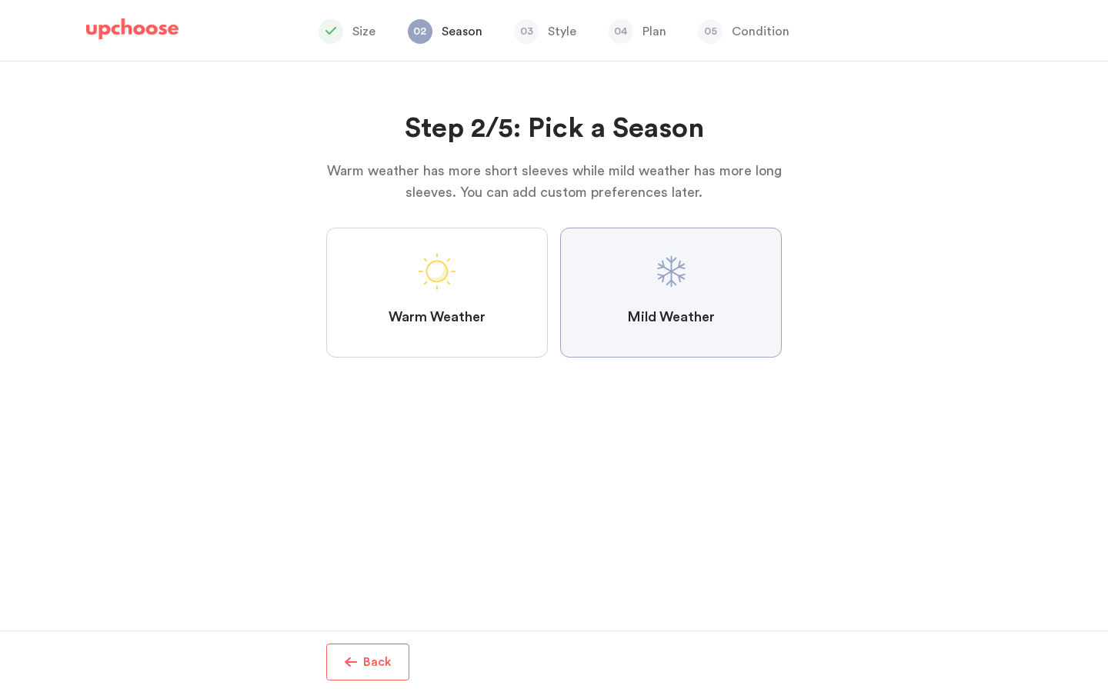
click at [0, 0] on Weather "Mild Weather" at bounding box center [0, 0] width 0 height 0
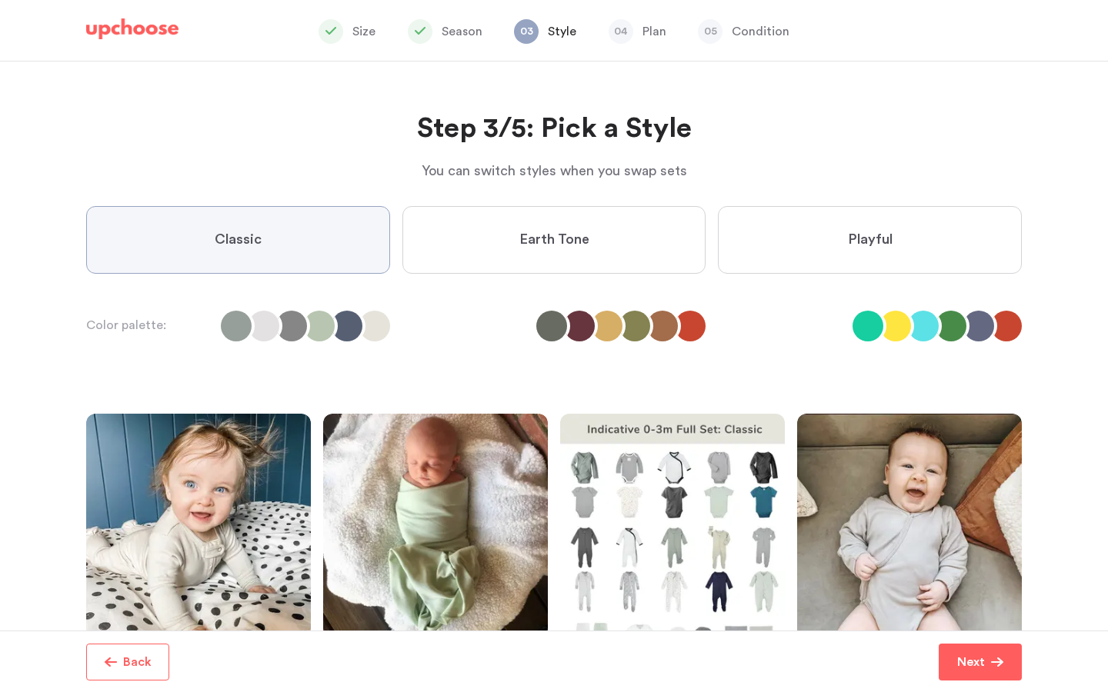
click at [555, 259] on label "Earth Tone" at bounding box center [554, 240] width 304 height 68
click at [0, 0] on Tone "Earth Tone" at bounding box center [0, 0] width 0 height 0
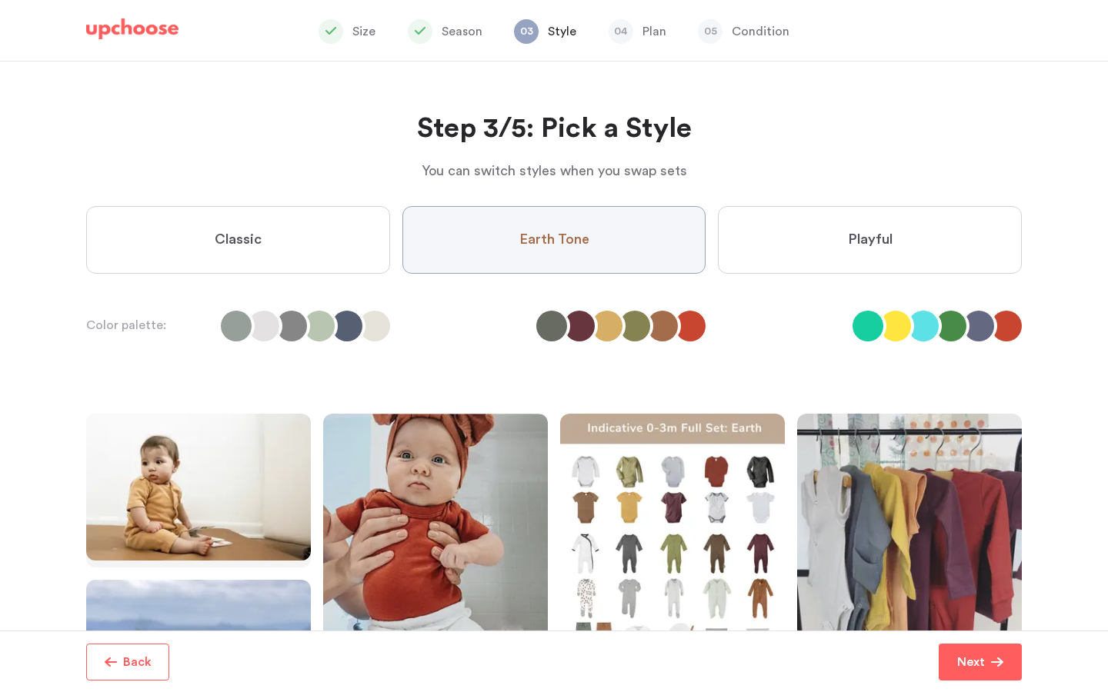
click at [783, 254] on label "Playful" at bounding box center [870, 240] width 304 height 68
click at [0, 0] on input "Playful" at bounding box center [0, 0] width 0 height 0
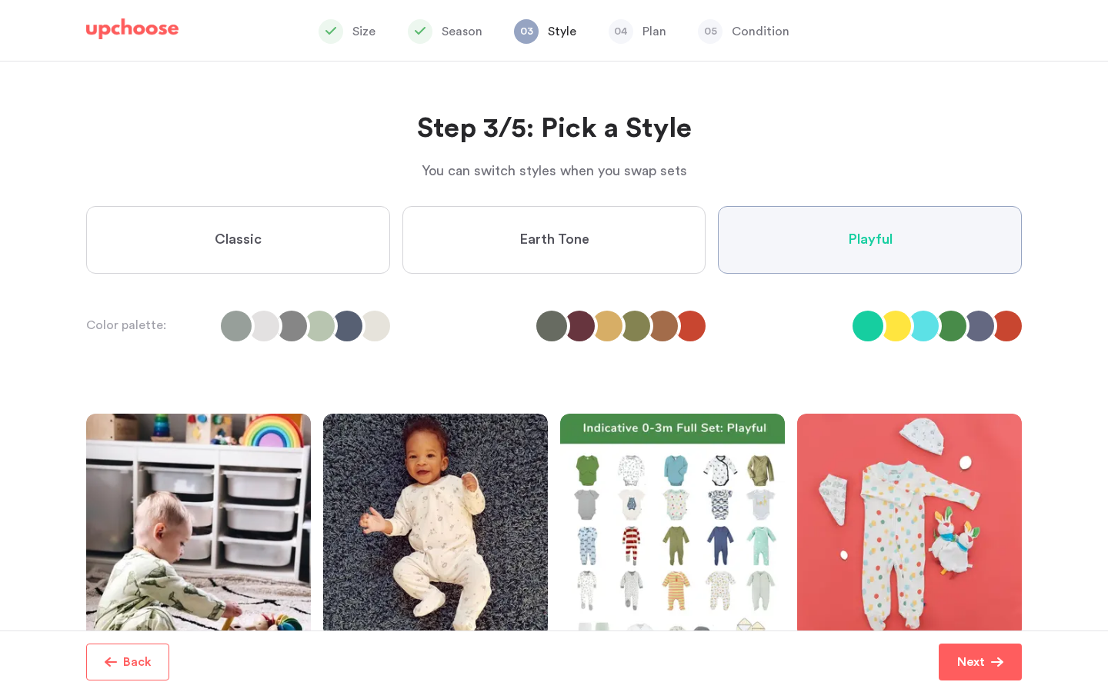
click at [628, 237] on label "Earth Tone" at bounding box center [554, 240] width 304 height 68
click at [0, 0] on Tone "Earth Tone" at bounding box center [0, 0] width 0 height 0
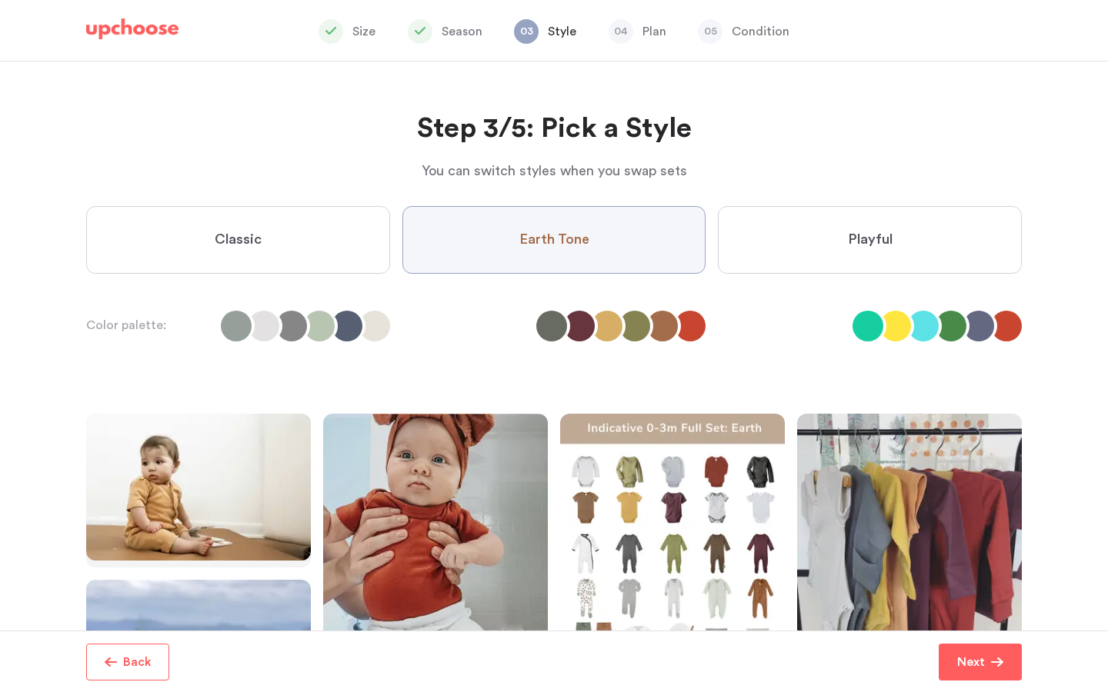
click at [346, 234] on label "Classic" at bounding box center [238, 240] width 304 height 68
click at [0, 0] on input "Classic" at bounding box center [0, 0] width 0 height 0
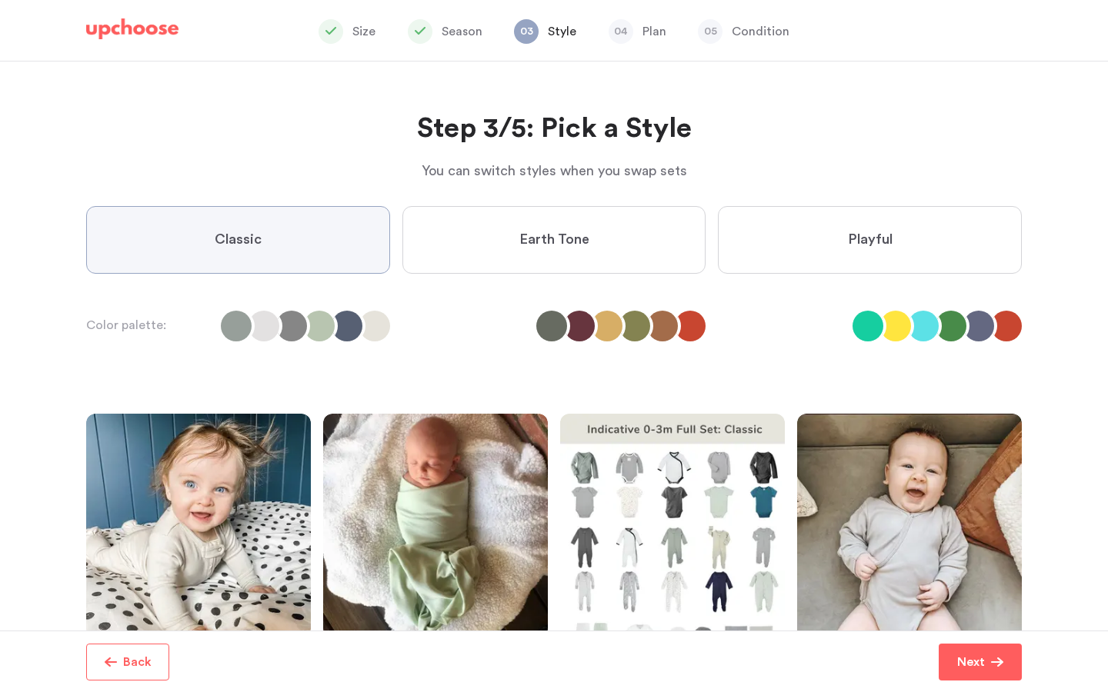
click at [478, 244] on label "Earth Tone" at bounding box center [554, 240] width 304 height 68
click at [0, 0] on Tone "Earth Tone" at bounding box center [0, 0] width 0 height 0
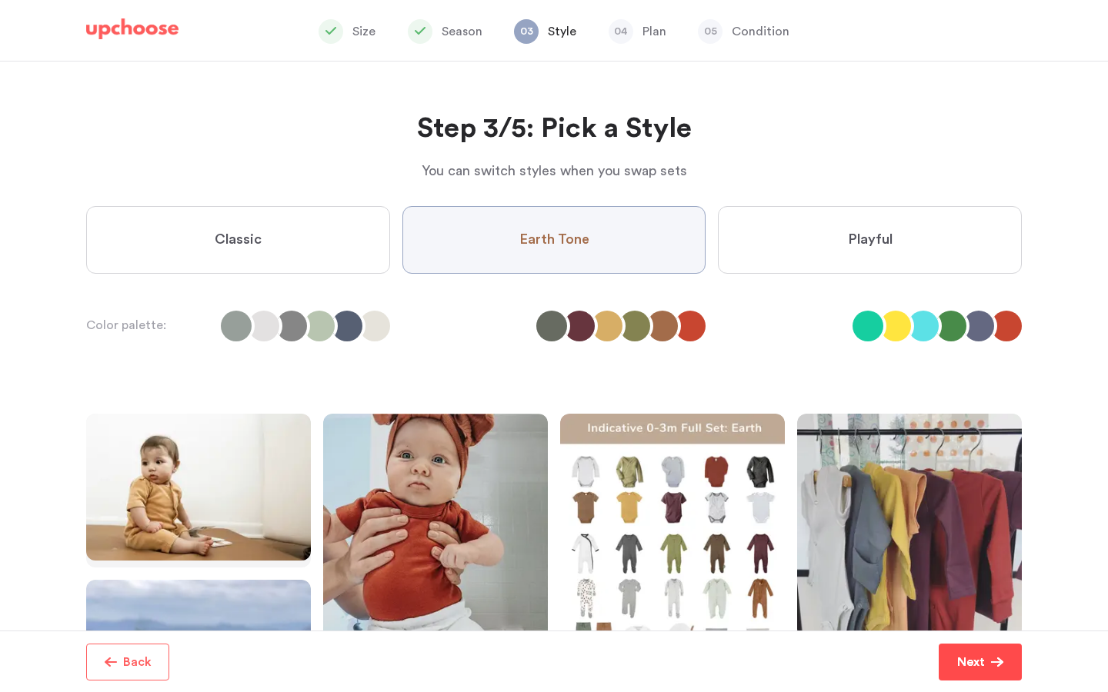
click at [970, 658] on p "Next" at bounding box center [971, 662] width 28 height 18
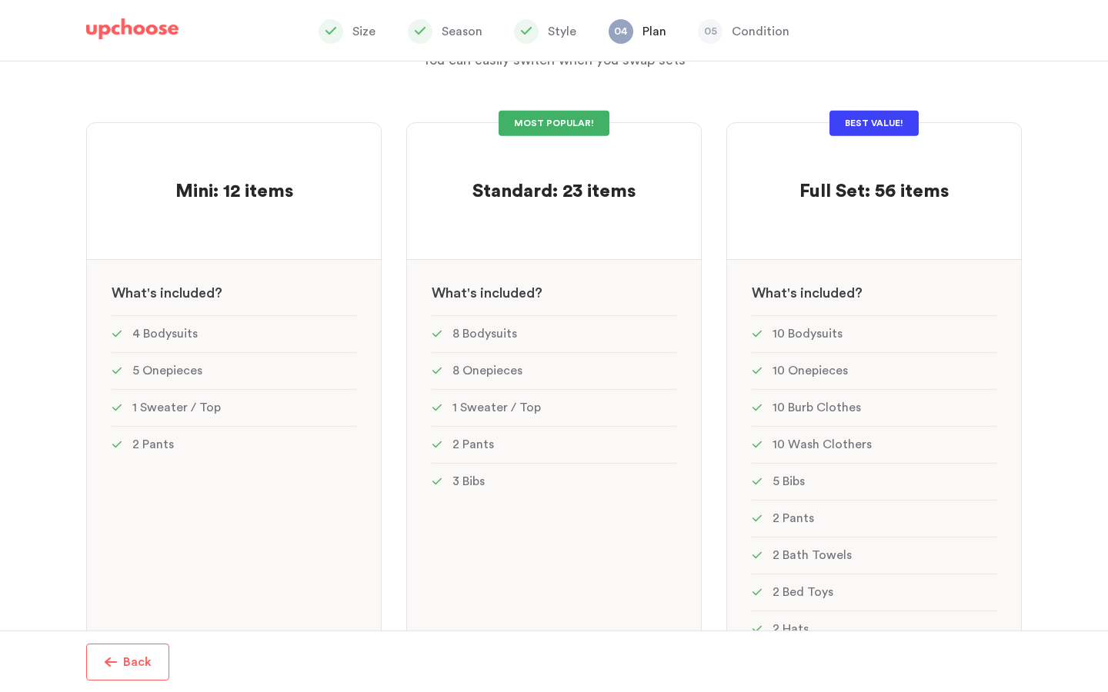
scroll to position [265, 0]
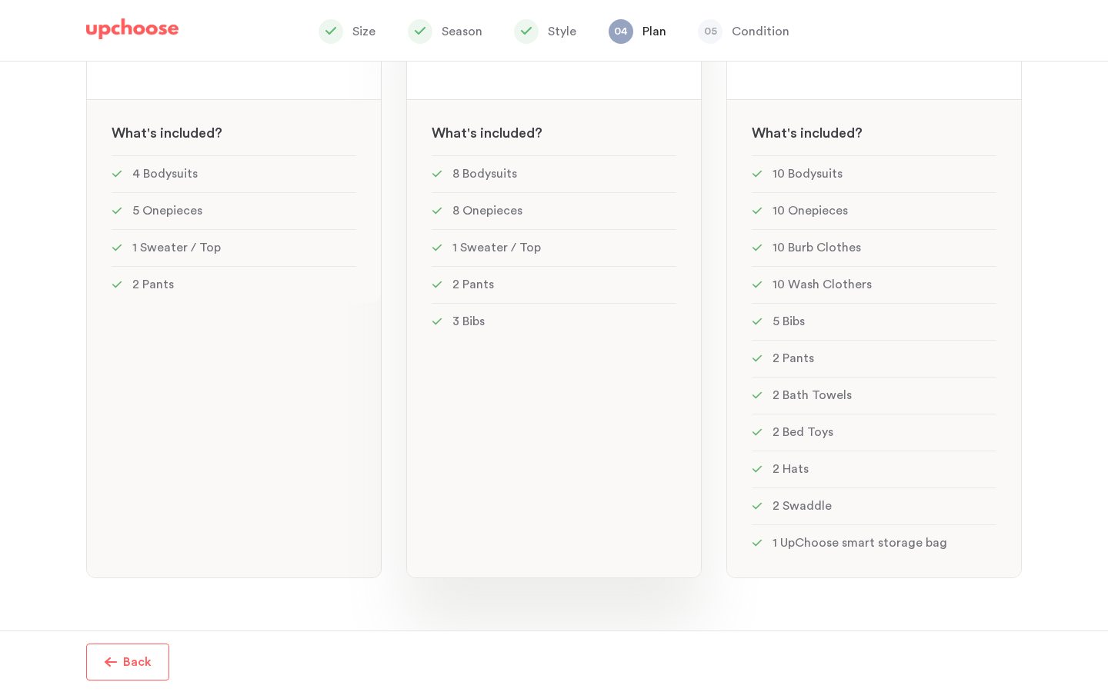
click at [537, 363] on div "MOST POPULAR! Standard: 23 items Standard: 23 items See w W hat's included ? 8 …" at bounding box center [553, 270] width 295 height 616
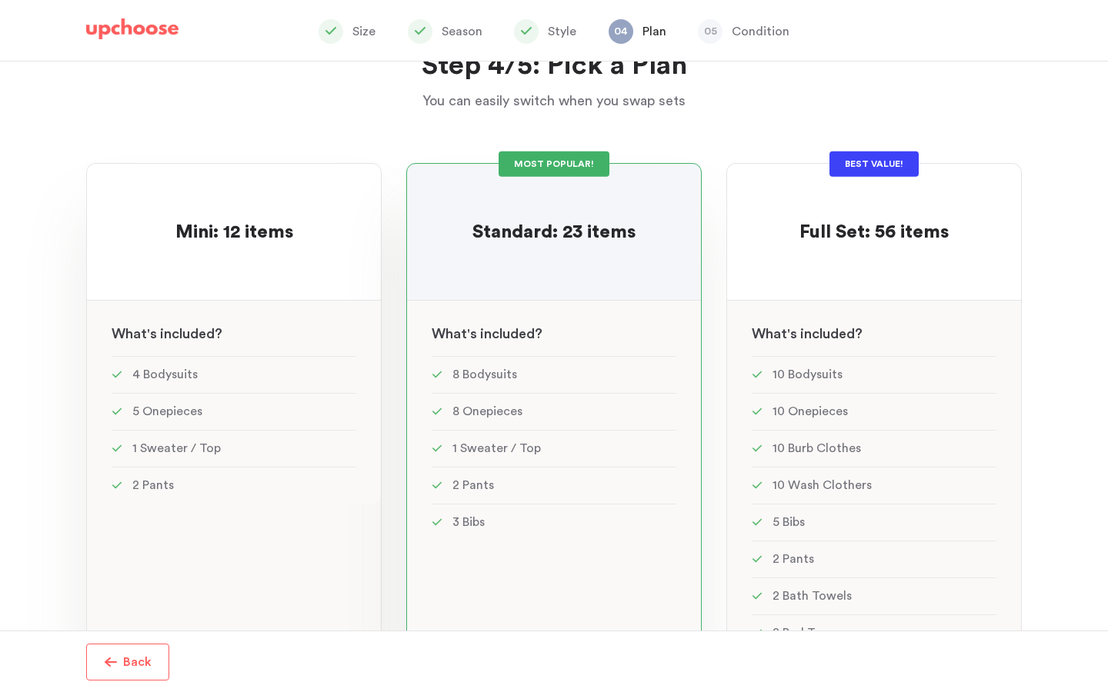
scroll to position [62, 0]
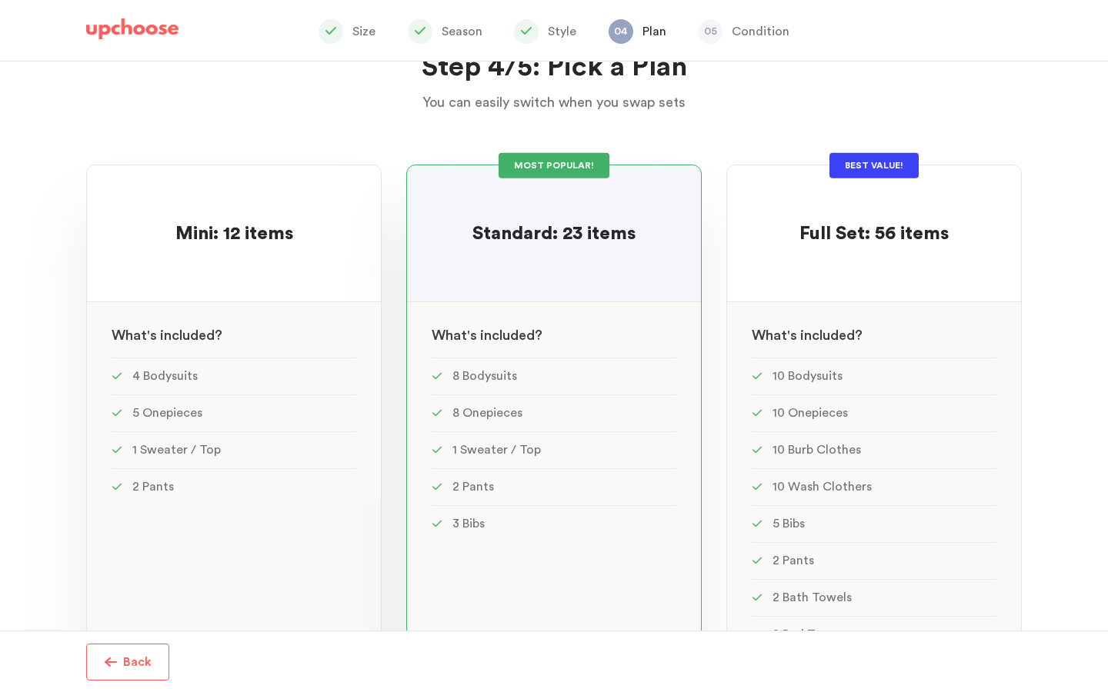
click at [294, 280] on div "Mini: 12 items Mini: 12 items See w W hat's included ? 4 Bodysuits 5 Onepieces …" at bounding box center [233, 473] width 295 height 616
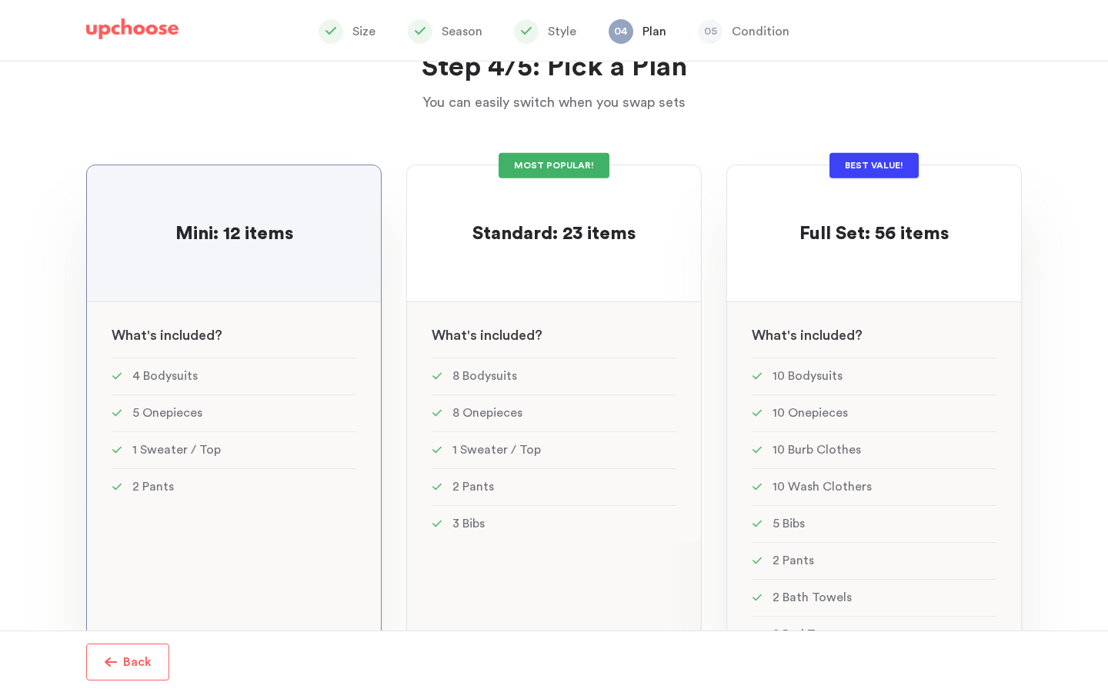
click at [776, 296] on div "BEST VALUE! Full Set: 56 items Full Set: 56 items See w W hat's included ? 10 B…" at bounding box center [873, 473] width 295 height 616
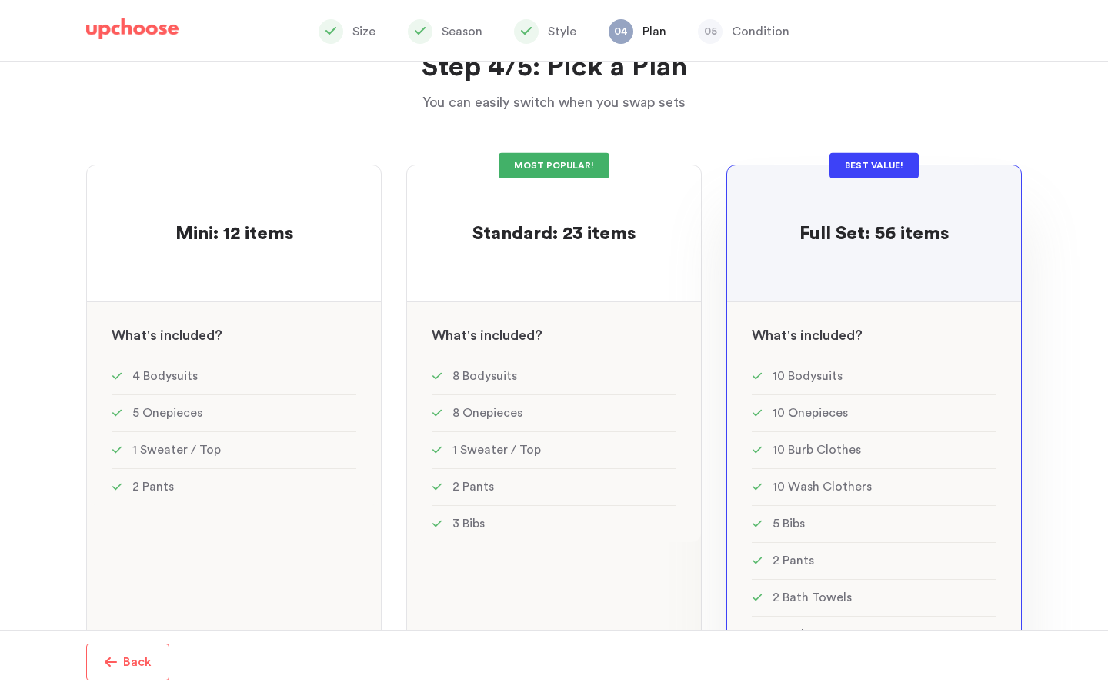
click at [129, 656] on p "Back" at bounding box center [137, 662] width 28 height 18
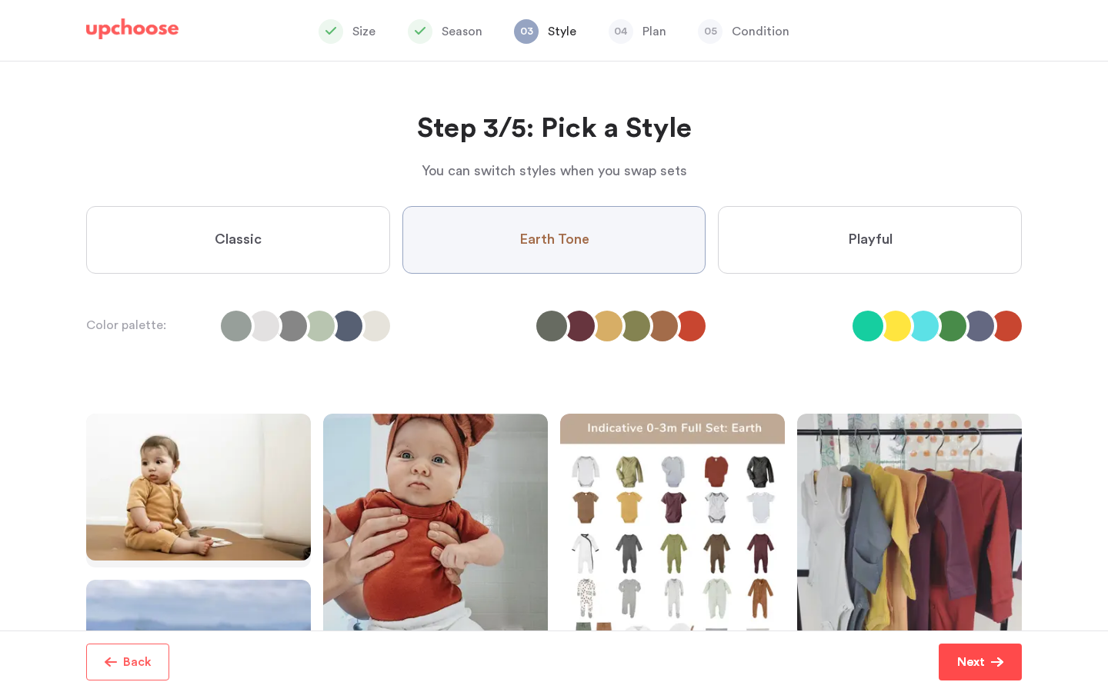
click at [963, 665] on p "Next" at bounding box center [971, 662] width 28 height 18
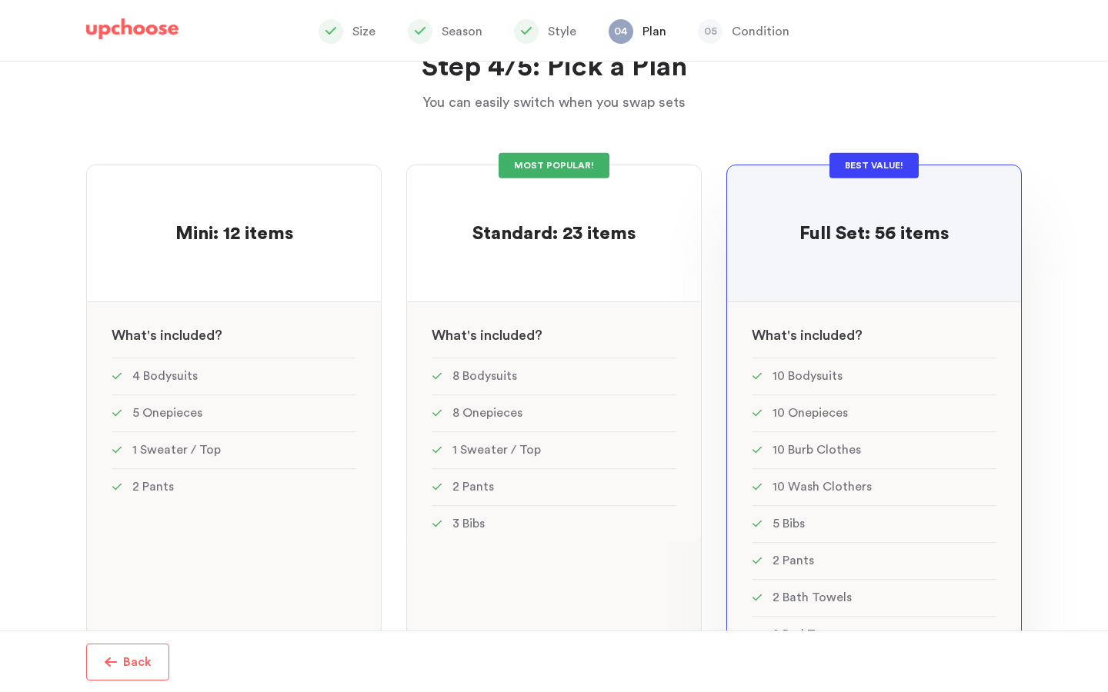
click at [159, 26] on img at bounding box center [132, 29] width 92 height 22
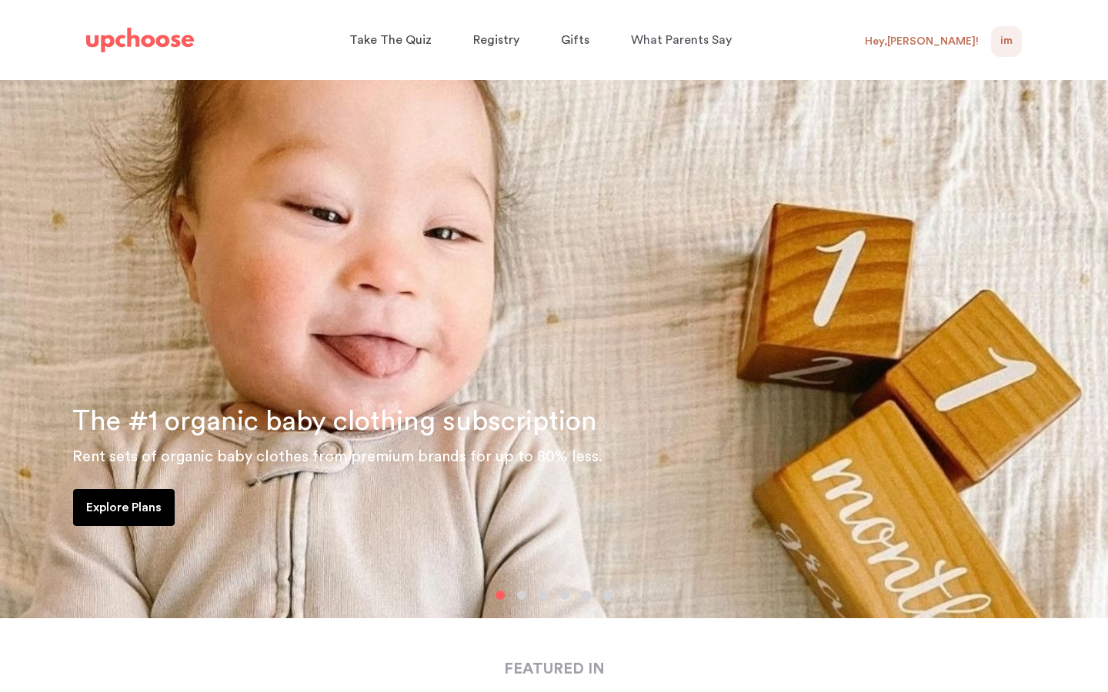
click at [1014, 42] on div "IM NaN" at bounding box center [1006, 41] width 31 height 31
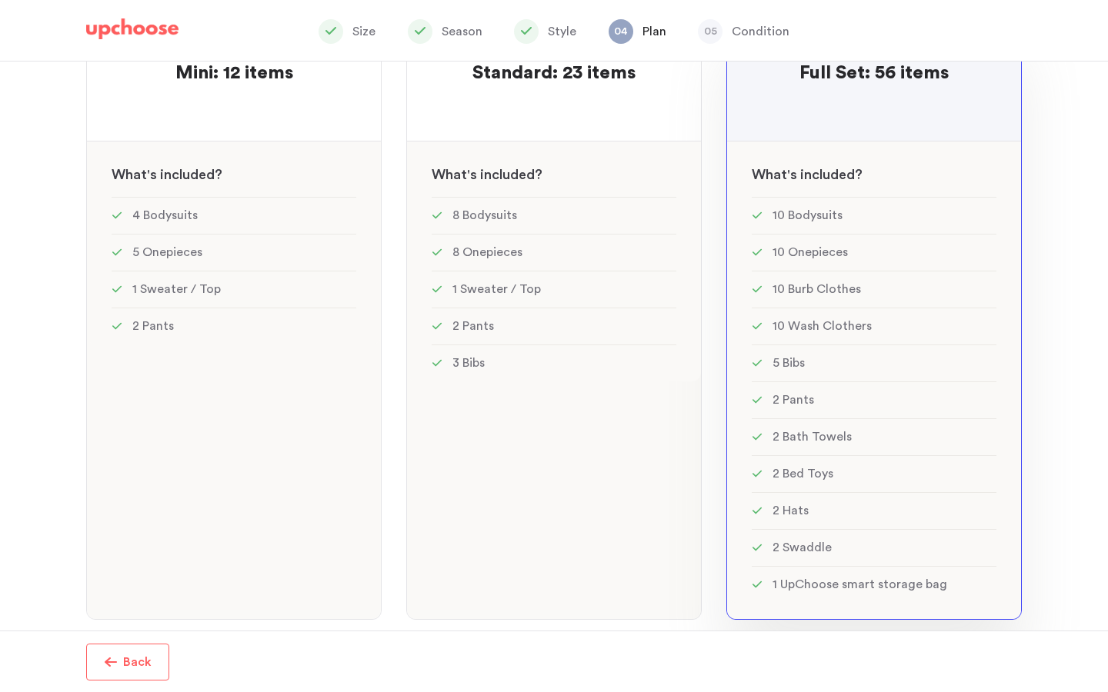
scroll to position [266, 0]
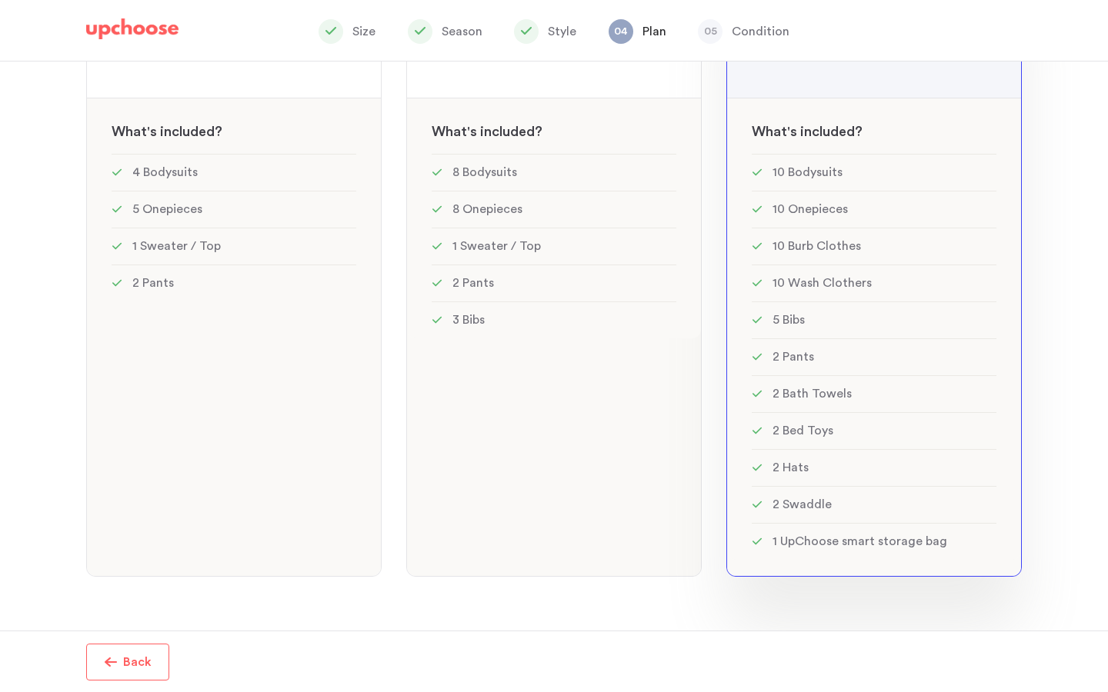
click at [889, 556] on li "1 UpChoose smart storage bag" at bounding box center [874, 541] width 245 height 37
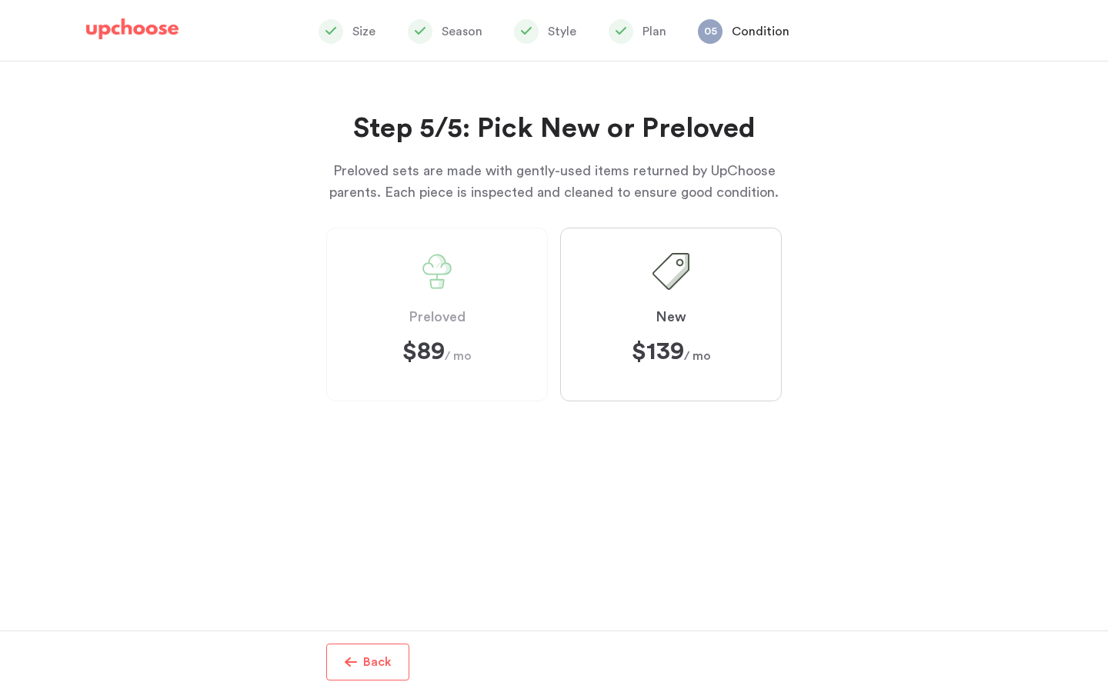
click at [669, 299] on label "New $139 $139 / mo" at bounding box center [671, 315] width 222 height 174
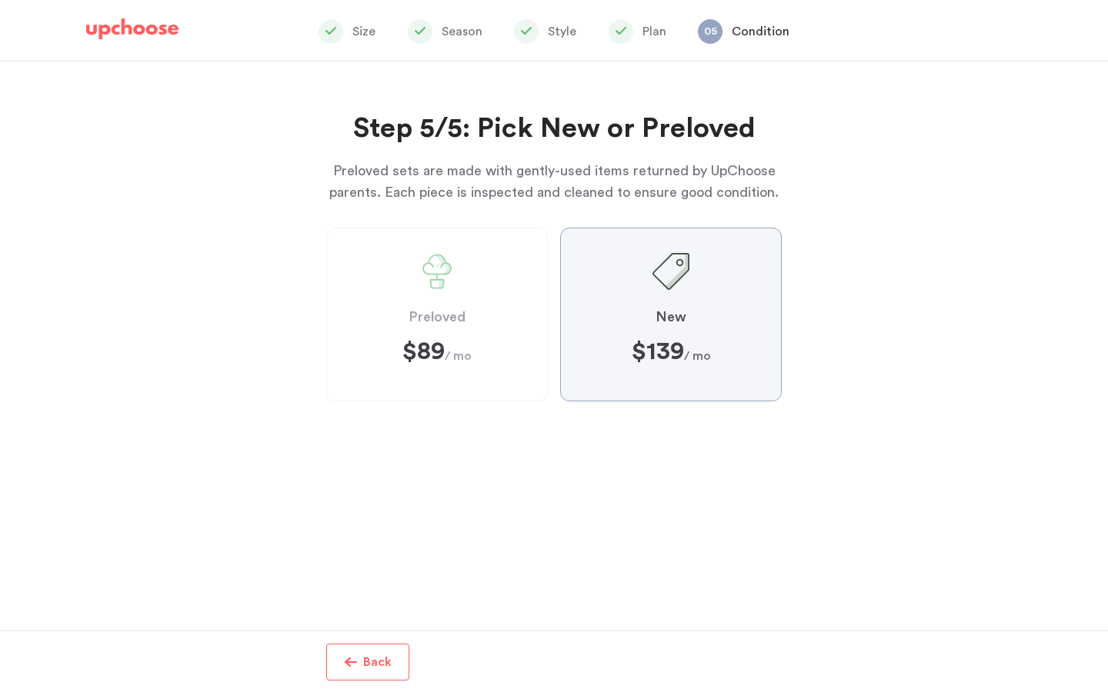
click at [0, 0] on input "New $139 $139 / mo" at bounding box center [0, 0] width 0 height 0
